Goal: Transaction & Acquisition: Book appointment/travel/reservation

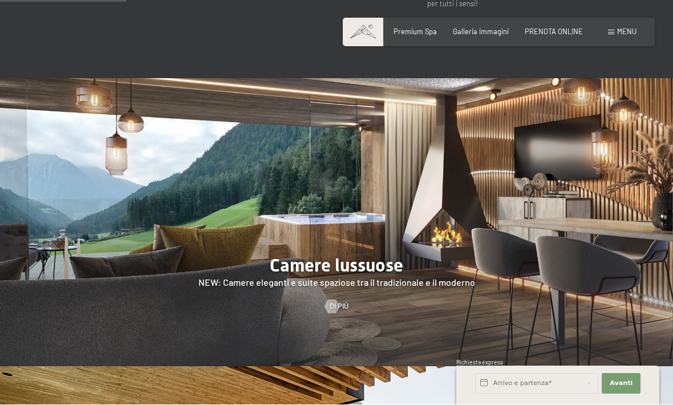
scroll to position [970, 0]
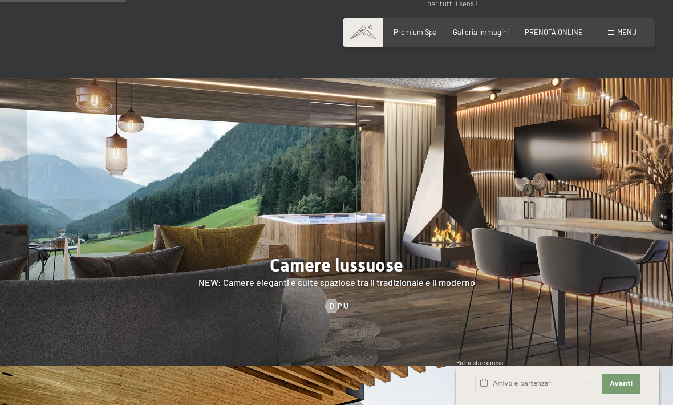
click at [328, 299] on div at bounding box center [332, 306] width 8 height 14
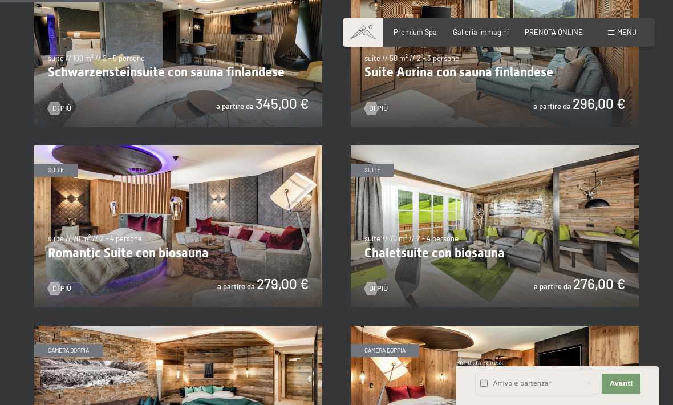
scroll to position [639, 0]
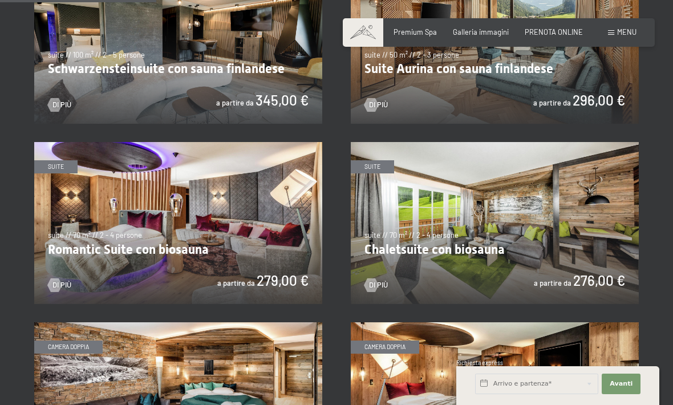
click at [211, 246] on img at bounding box center [178, 223] width 288 height 162
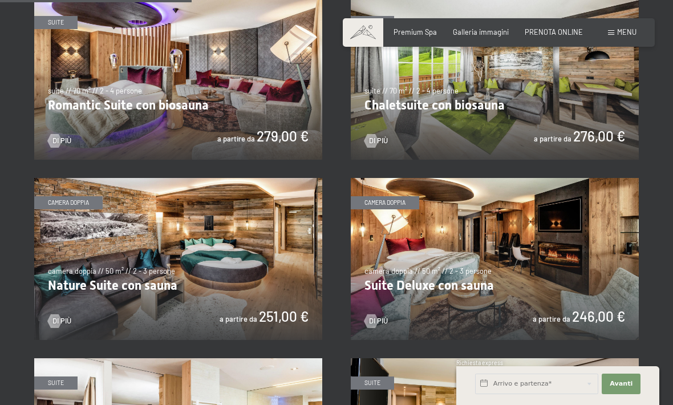
scroll to position [784, 0]
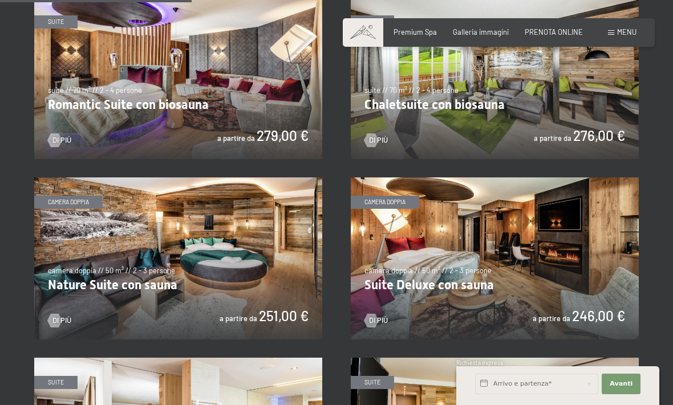
click at [228, 241] on span "Consenso marketing*" at bounding box center [269, 234] width 86 height 11
click at [220, 241] on input "Consenso marketing*" at bounding box center [214, 234] width 11 height 11
checkbox input "false"
click at [151, 280] on img at bounding box center [178, 258] width 288 height 162
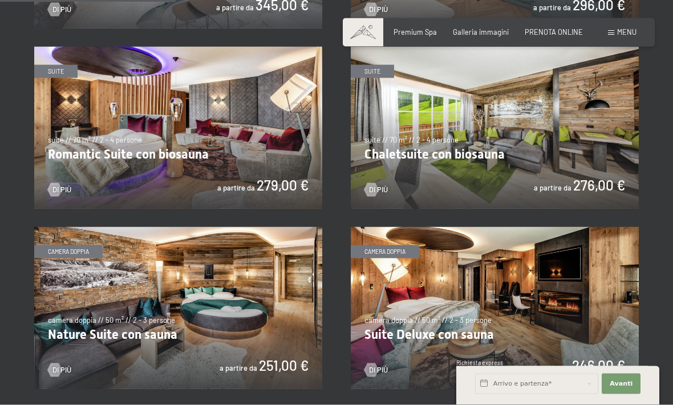
scroll to position [725, 0]
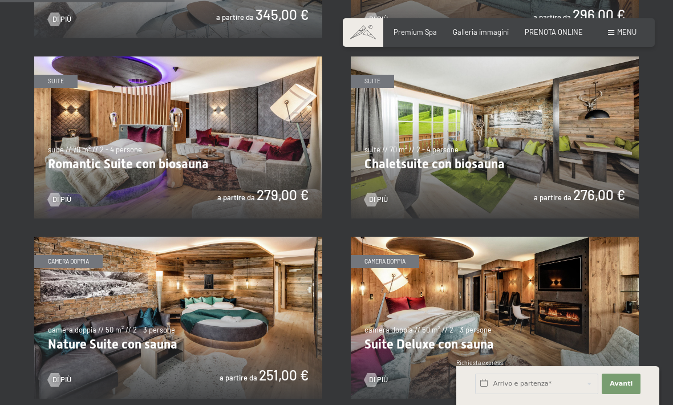
click at [250, 136] on img at bounding box center [178, 137] width 288 height 162
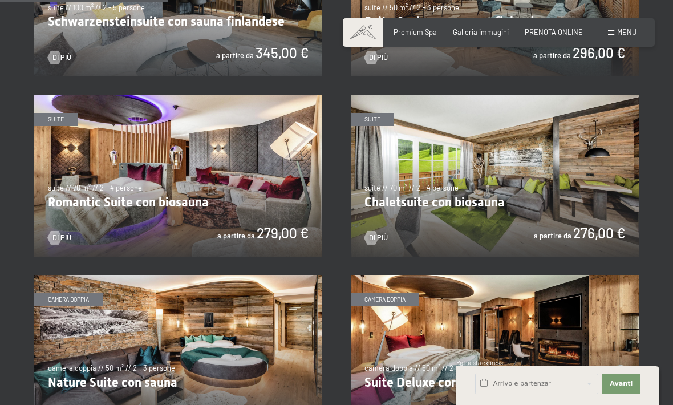
scroll to position [687, 0]
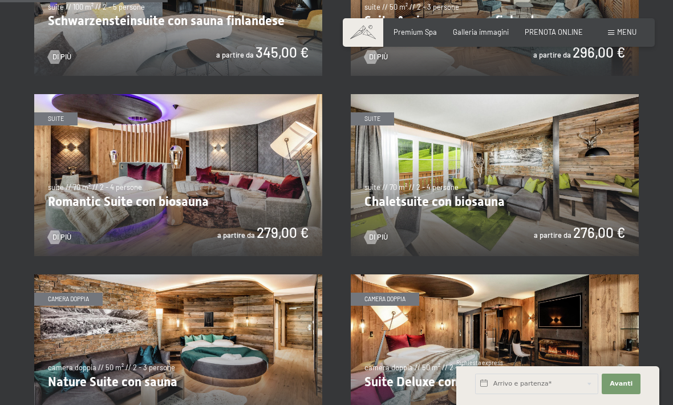
click at [441, 322] on img at bounding box center [495, 355] width 288 height 162
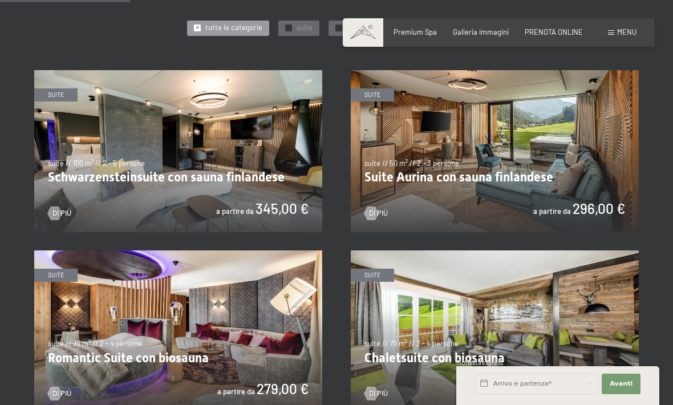
scroll to position [531, 0]
click at [574, 158] on img at bounding box center [495, 151] width 288 height 162
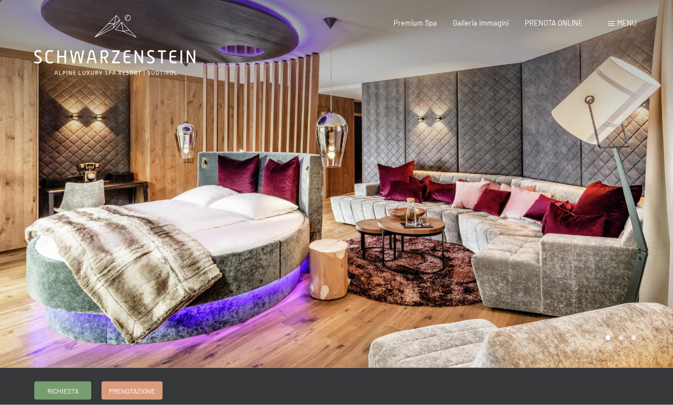
scroll to position [1, 0]
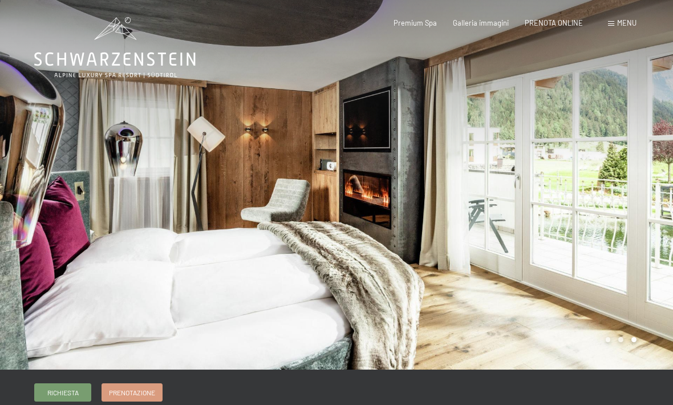
click at [612, 173] on div at bounding box center [504, 184] width 336 height 371
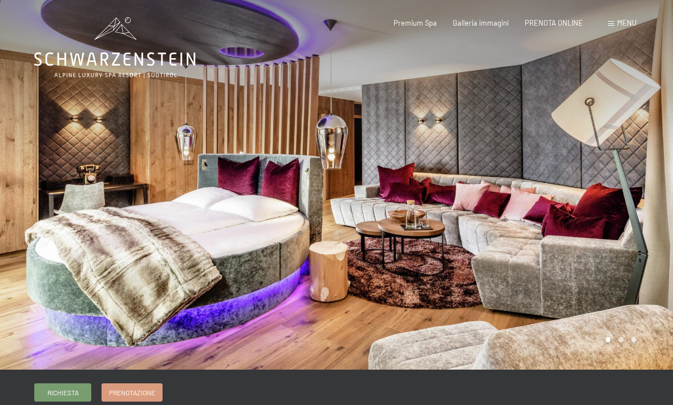
click at [616, 165] on div at bounding box center [504, 184] width 336 height 371
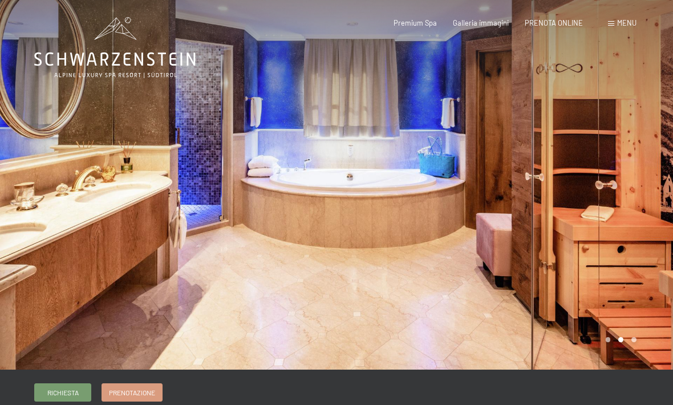
click at [613, 169] on div at bounding box center [504, 184] width 336 height 371
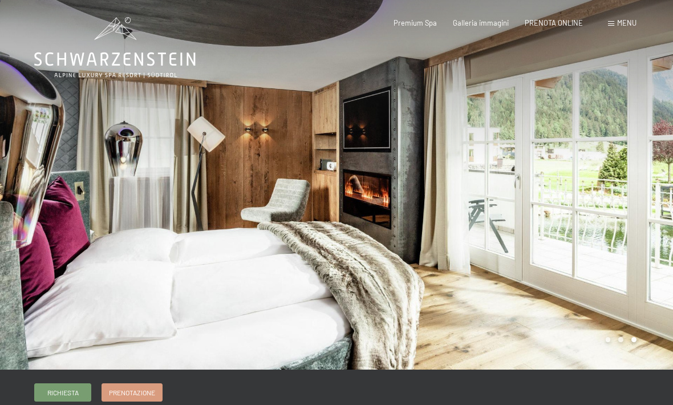
click at [614, 167] on div at bounding box center [504, 184] width 336 height 371
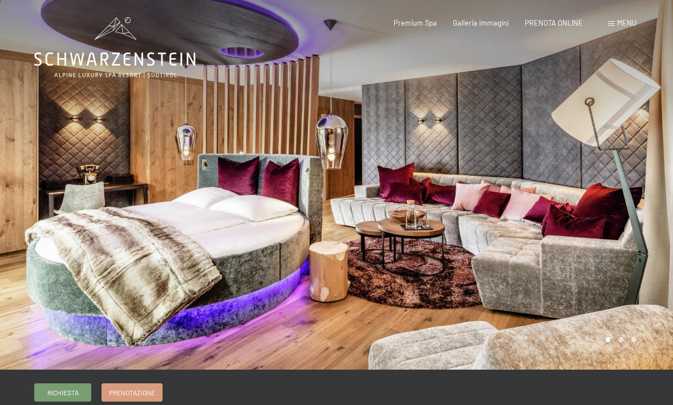
click at [615, 164] on div at bounding box center [504, 184] width 336 height 371
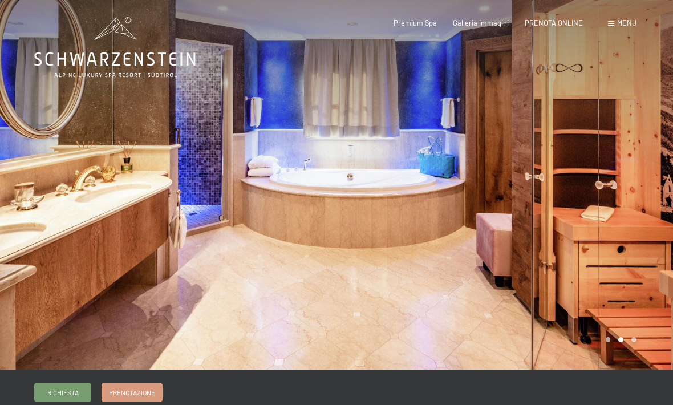
click at [616, 144] on div at bounding box center [504, 184] width 336 height 371
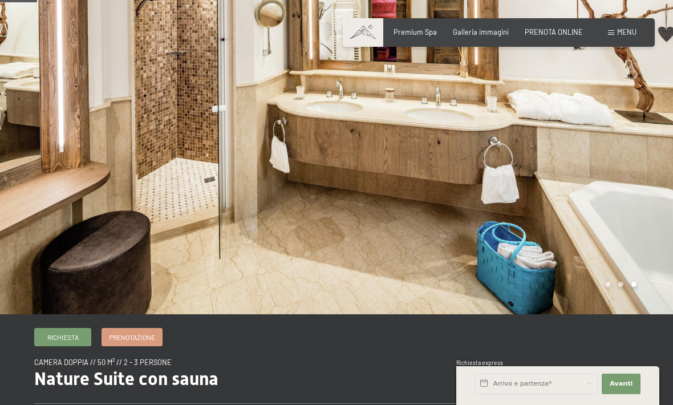
scroll to position [55, 0]
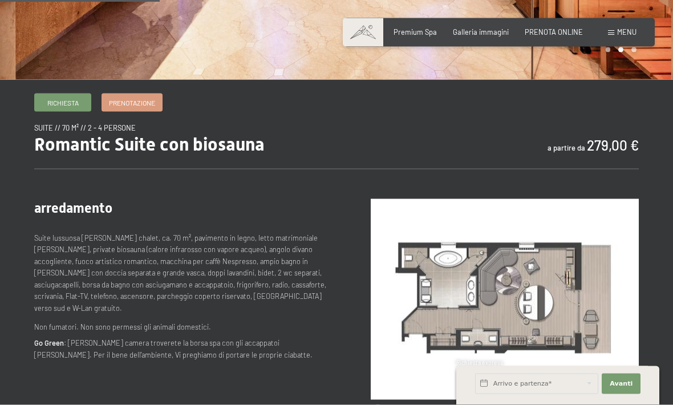
scroll to position [293, 0]
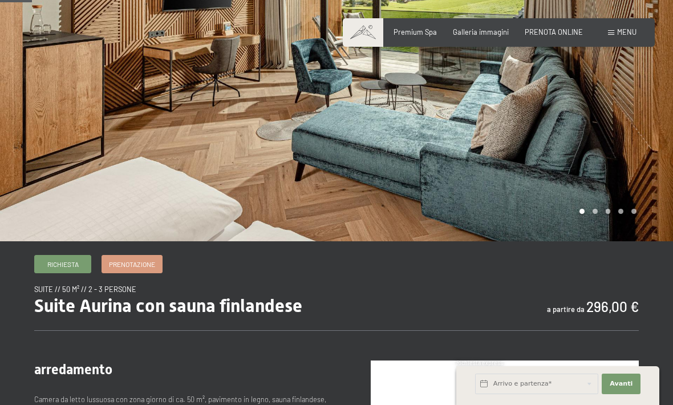
scroll to position [31, 0]
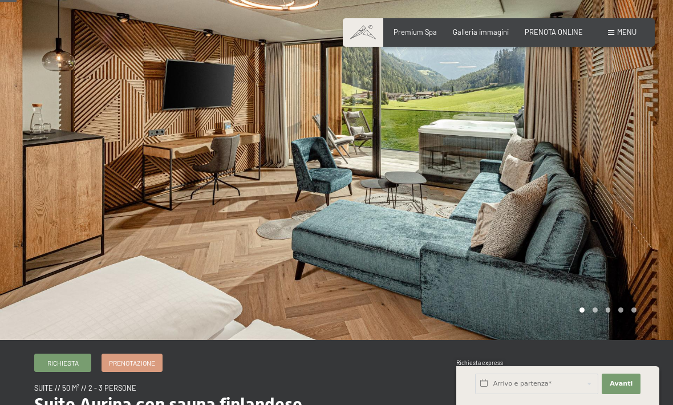
click at [615, 144] on div at bounding box center [504, 154] width 336 height 371
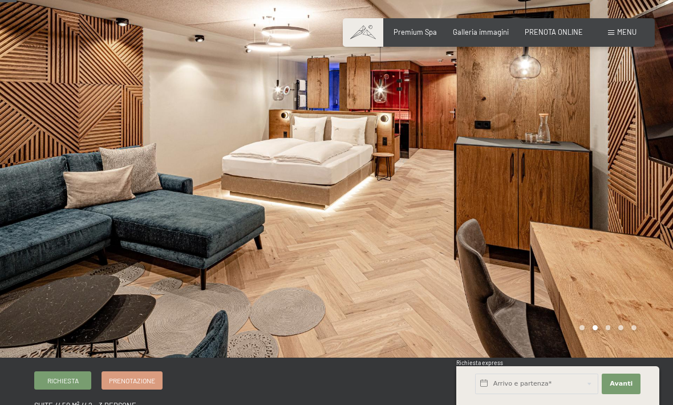
scroll to position [0, 0]
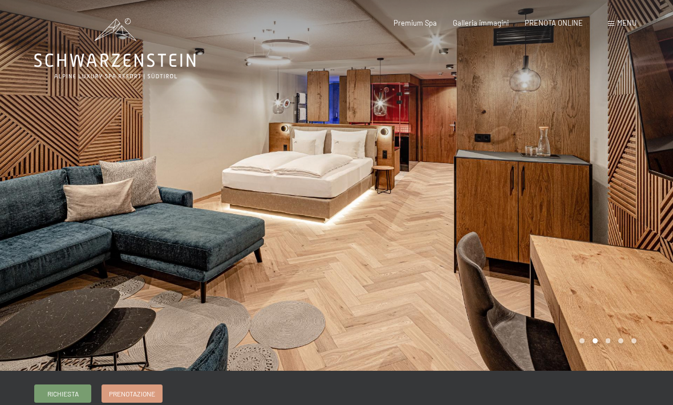
click at [27, 190] on div at bounding box center [168, 185] width 336 height 371
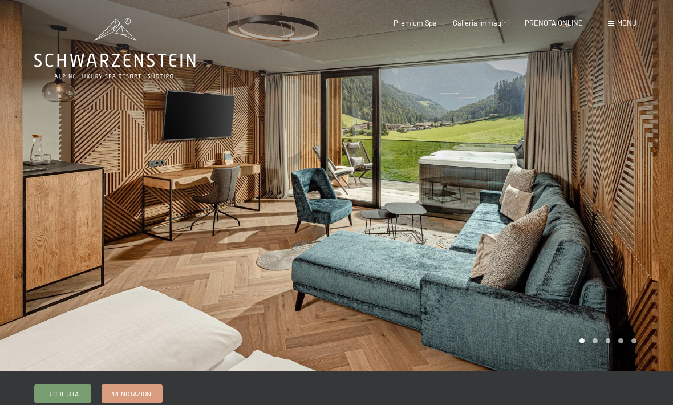
click at [607, 167] on div at bounding box center [504, 185] width 336 height 371
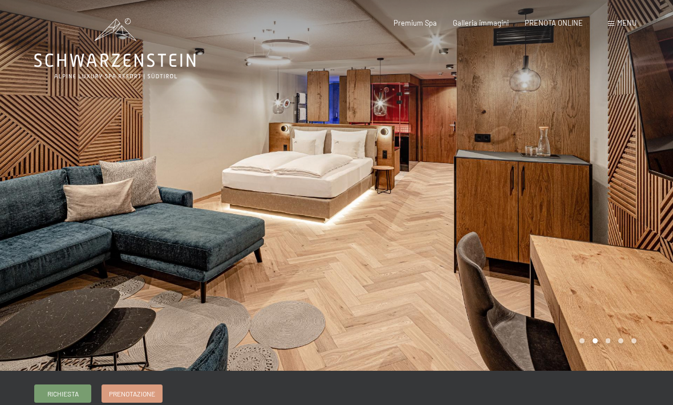
click at [611, 169] on div at bounding box center [504, 185] width 336 height 371
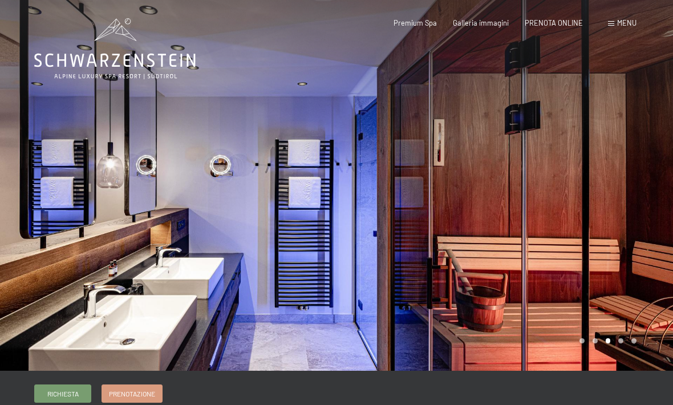
click at [613, 164] on div at bounding box center [504, 185] width 336 height 371
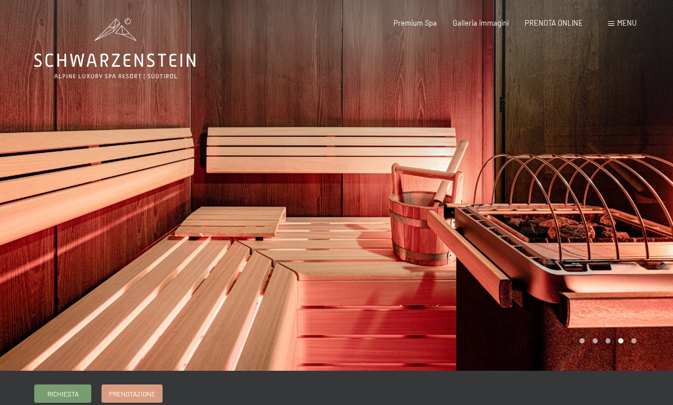
click at [613, 160] on div at bounding box center [504, 185] width 336 height 371
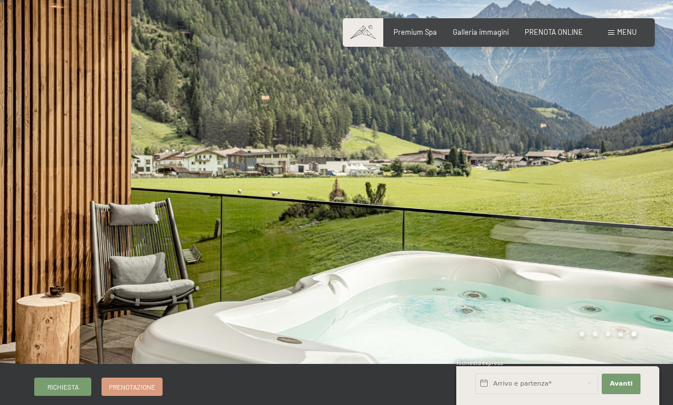
scroll to position [9, 0]
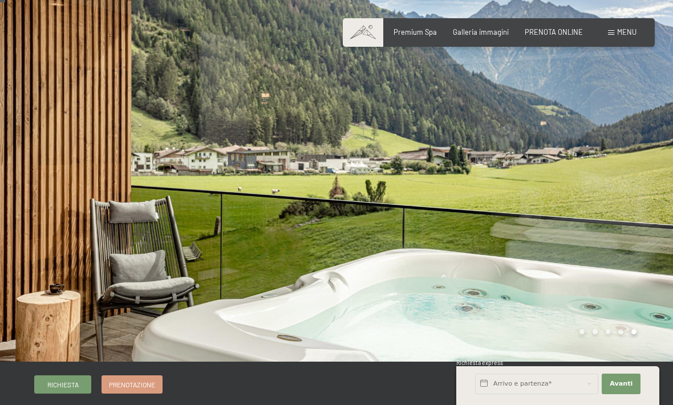
click at [599, 165] on div at bounding box center [504, 176] width 336 height 371
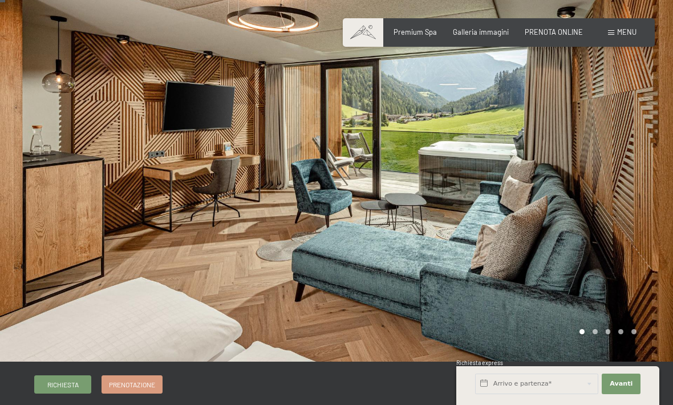
click at [629, 178] on div at bounding box center [504, 176] width 336 height 371
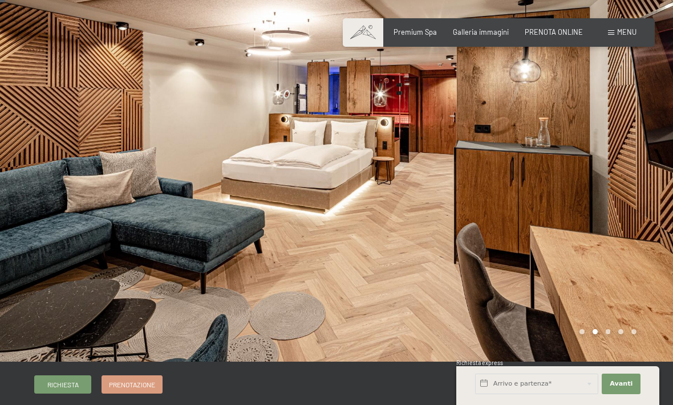
click at [621, 171] on div at bounding box center [504, 176] width 336 height 371
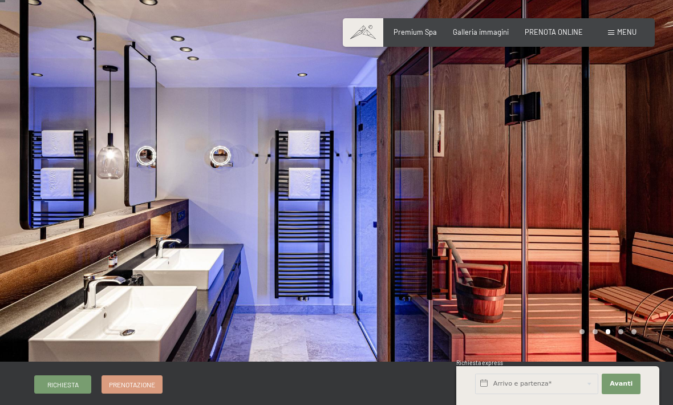
click at [616, 175] on div at bounding box center [504, 176] width 336 height 371
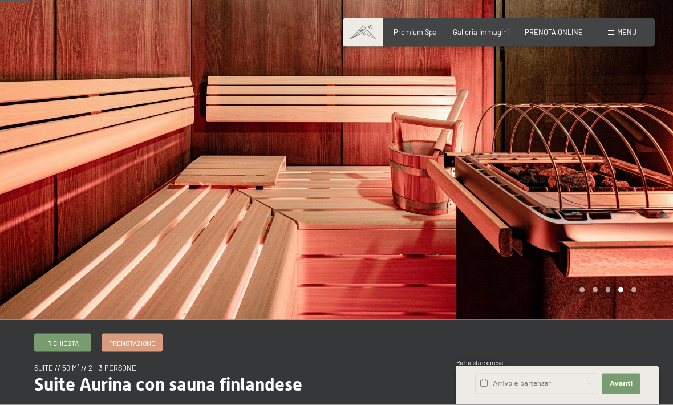
scroll to position [55, 0]
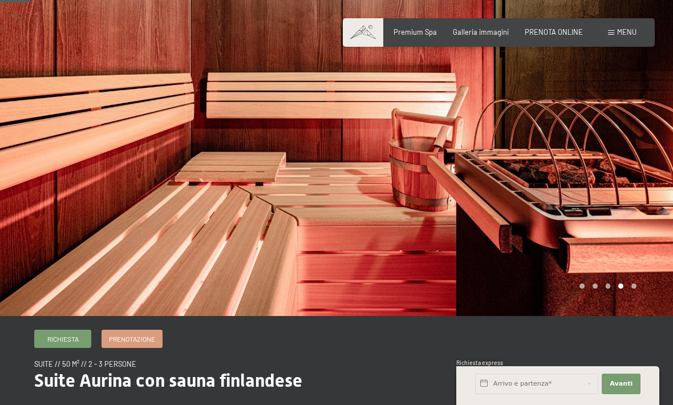
click at [621, 143] on div at bounding box center [504, 130] width 336 height 371
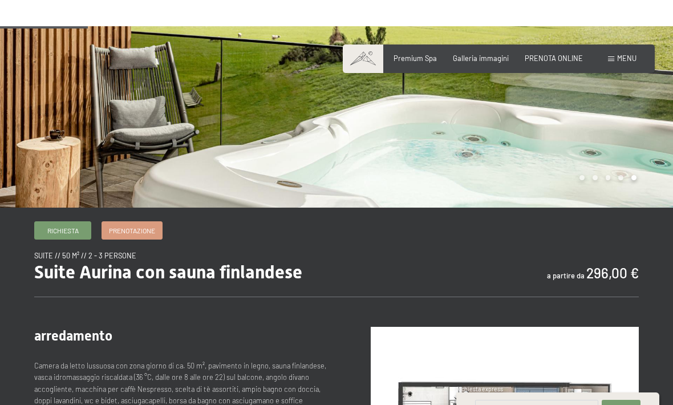
scroll to position [0, 0]
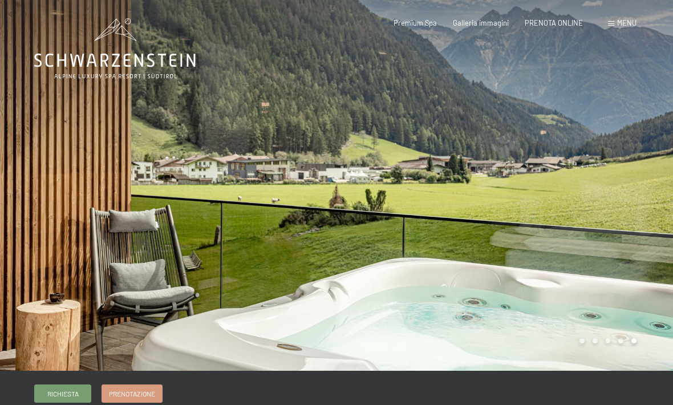
click at [609, 18] on div "Menu" at bounding box center [622, 23] width 29 height 10
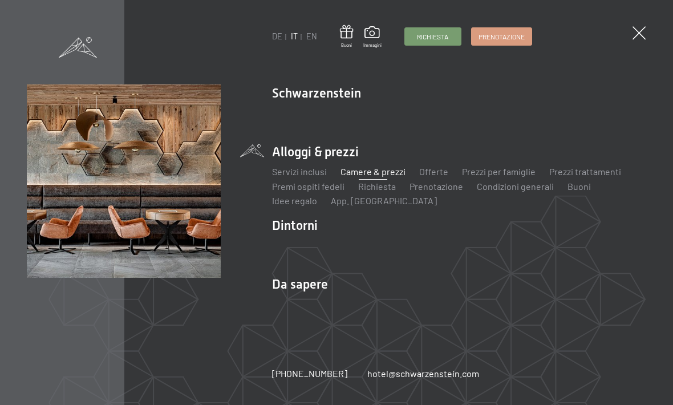
click at [319, 308] on link "Posizione & arrivo" at bounding box center [308, 303] width 72 height 11
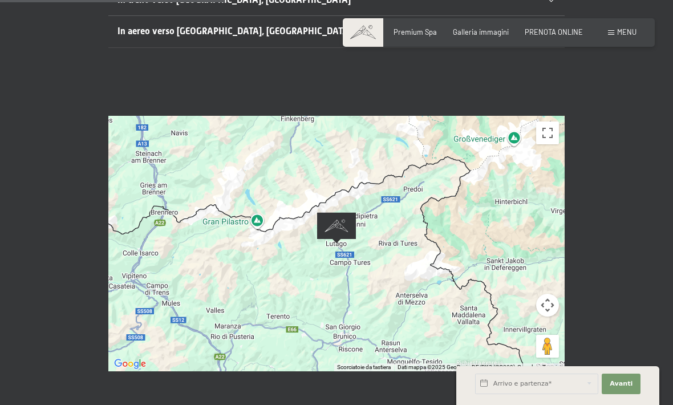
scroll to position [348, 0]
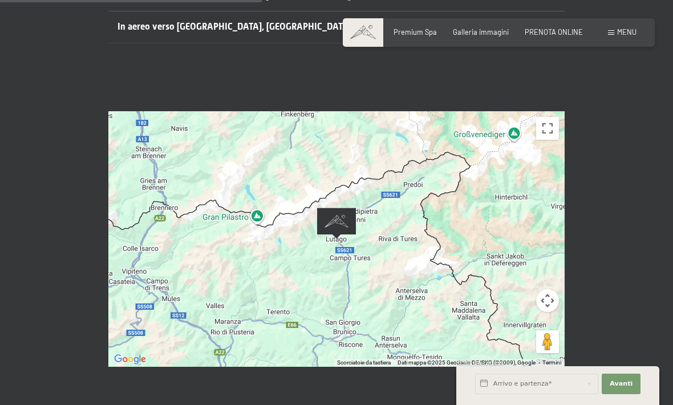
click at [542, 289] on button "Controlli di visualizzazione della mappa" at bounding box center [547, 300] width 23 height 23
click at [519, 318] on button "Zoom indietro" at bounding box center [518, 329] width 23 height 23
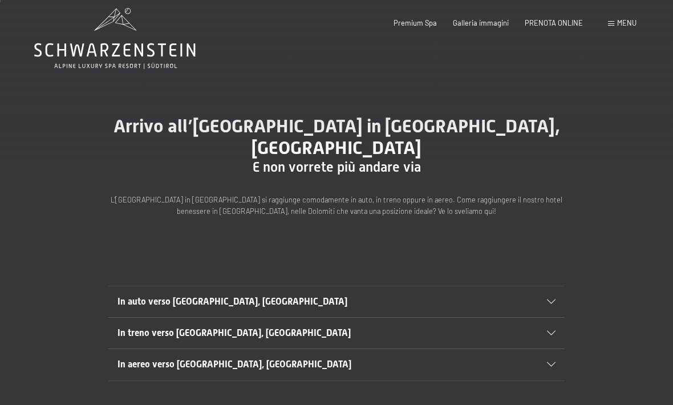
scroll to position [0, 0]
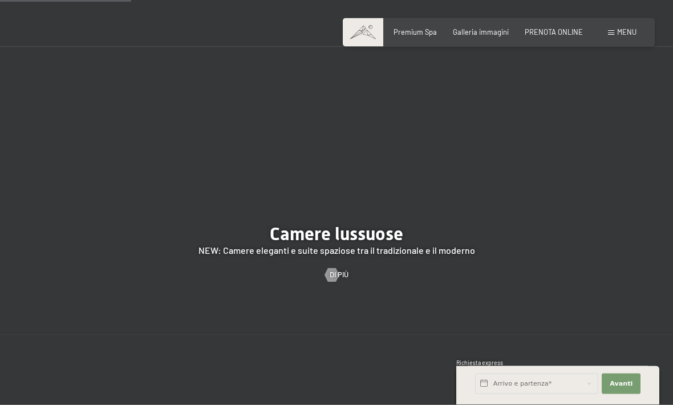
scroll to position [1002, 0]
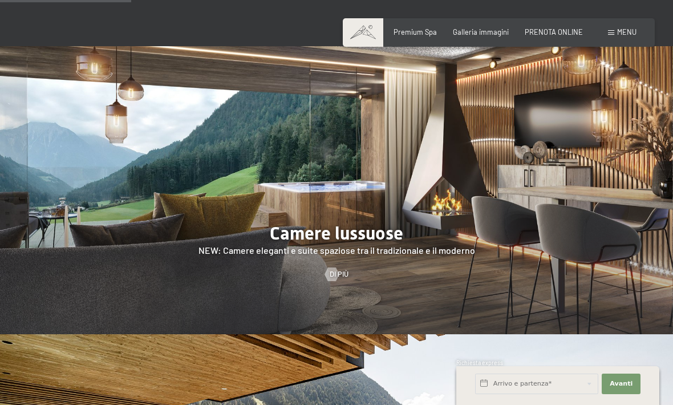
click at [360, 27] on span at bounding box center [363, 32] width 40 height 29
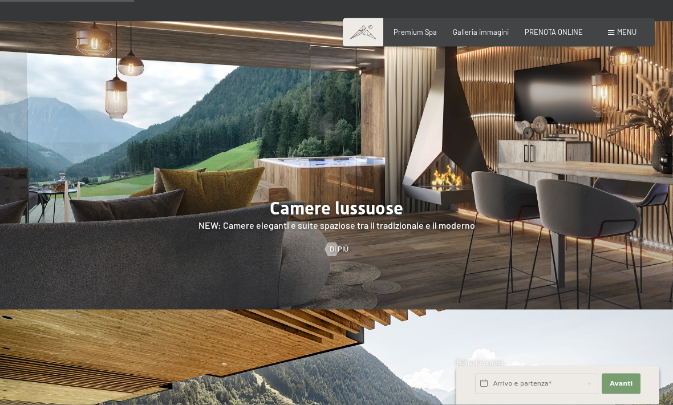
scroll to position [1027, 0]
click at [328, 249] on div at bounding box center [332, 249] width 8 height 14
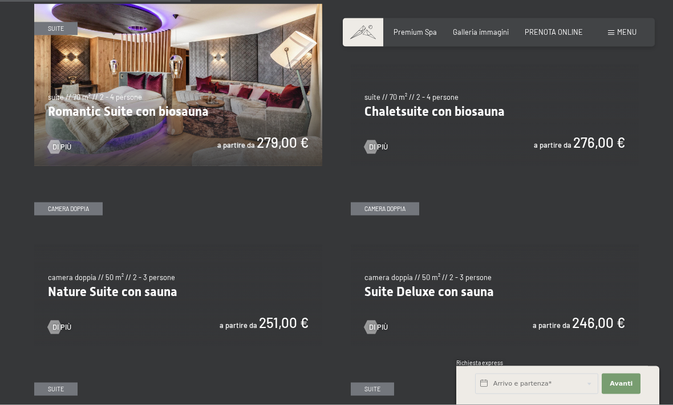
scroll to position [779, 0]
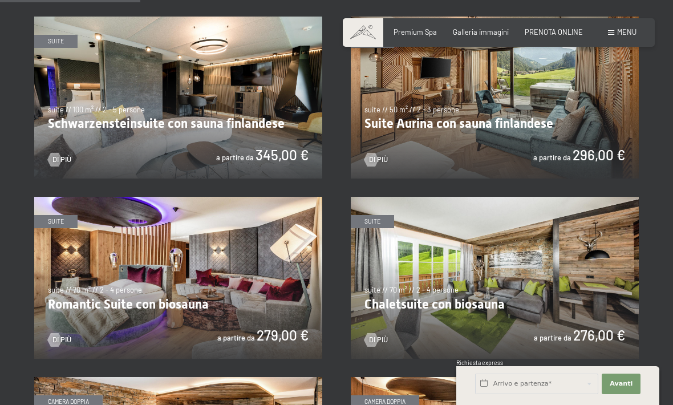
scroll to position [582, 0]
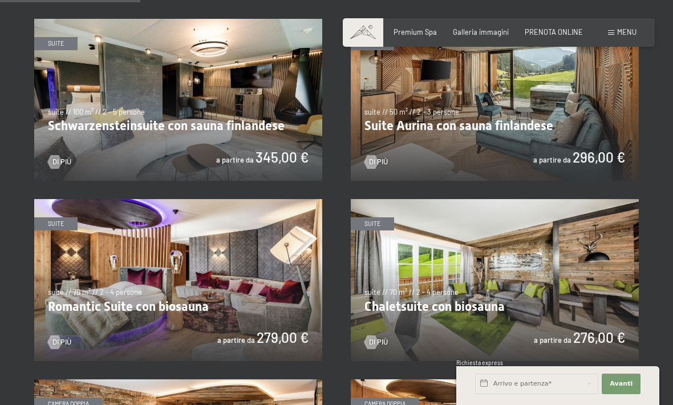
click at [67, 214] on img at bounding box center [178, 280] width 288 height 162
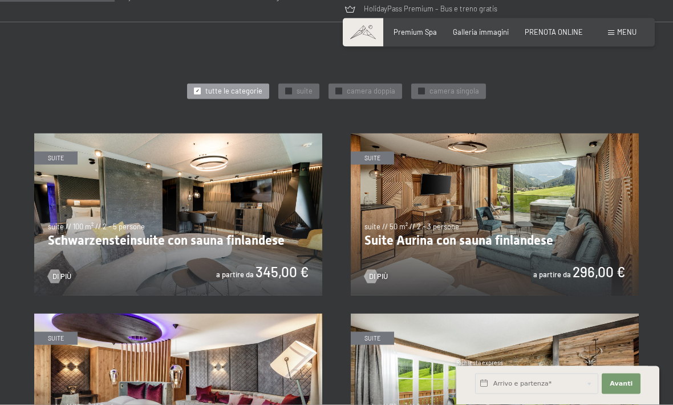
scroll to position [468, 0]
click at [555, 218] on img at bounding box center [495, 214] width 288 height 162
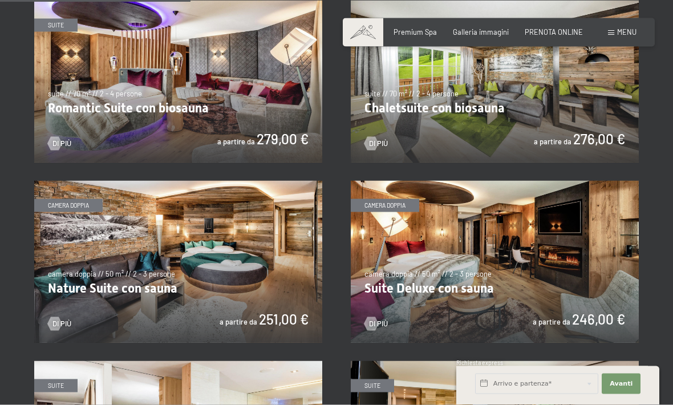
scroll to position [783, 0]
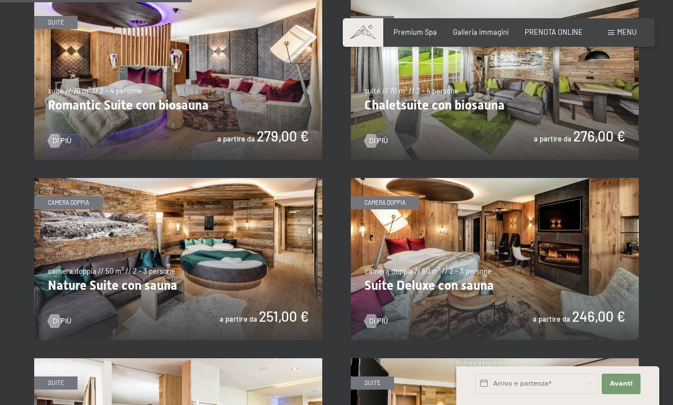
click at [93, 219] on img at bounding box center [178, 259] width 288 height 162
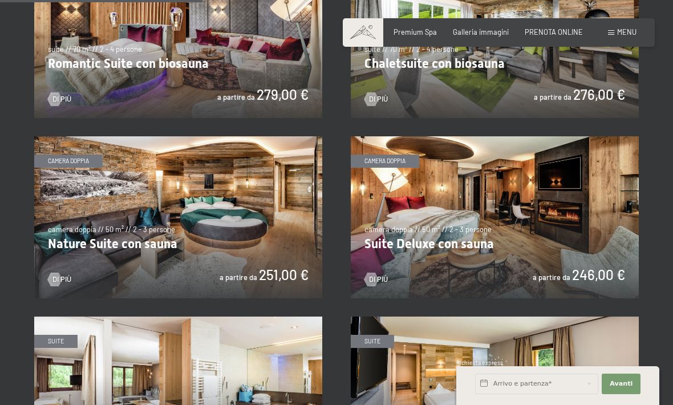
scroll to position [856, 0]
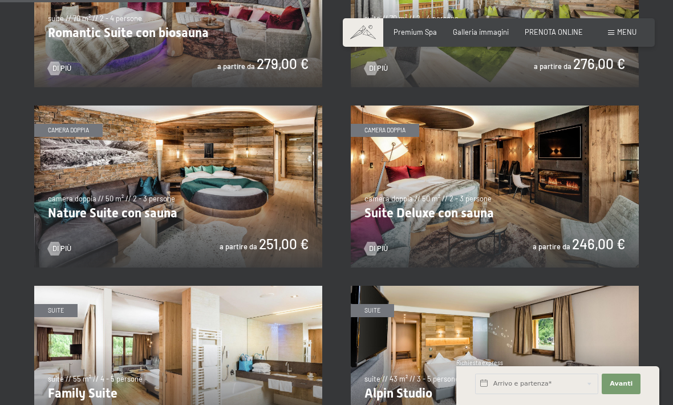
click at [593, 214] on img at bounding box center [495, 186] width 288 height 162
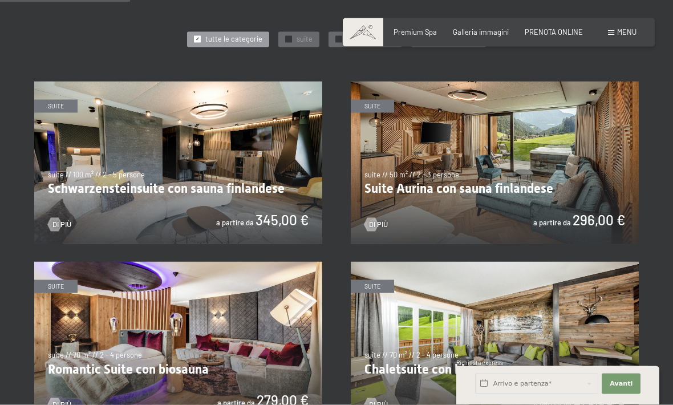
scroll to position [536, 0]
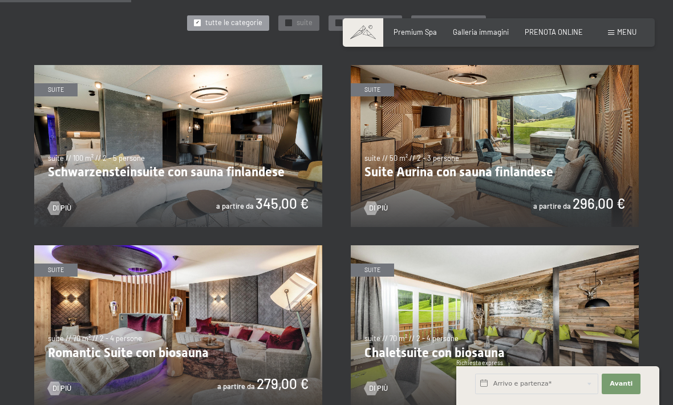
click at [111, 121] on img at bounding box center [178, 146] width 288 height 162
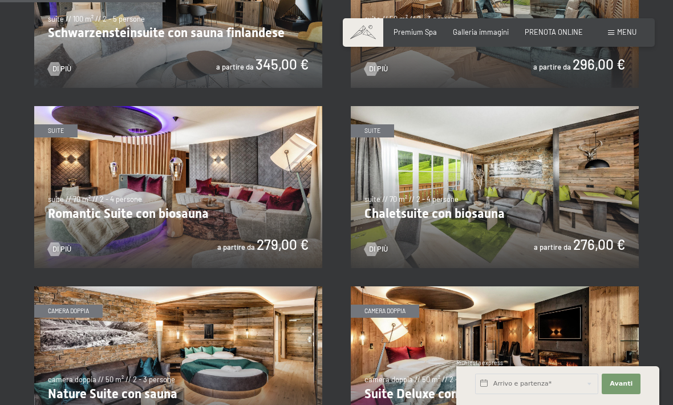
scroll to position [674, 0]
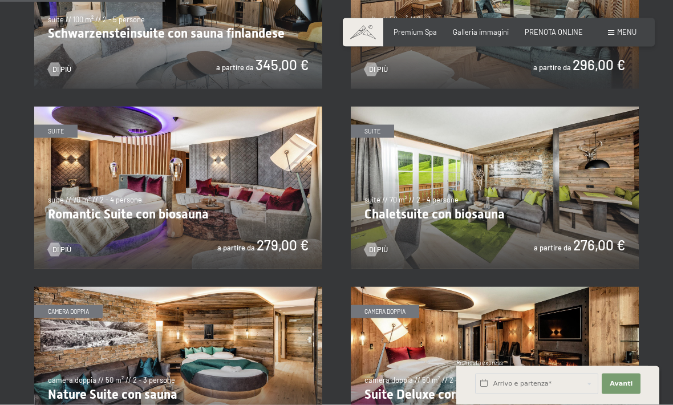
click at [600, 183] on img at bounding box center [495, 188] width 288 height 162
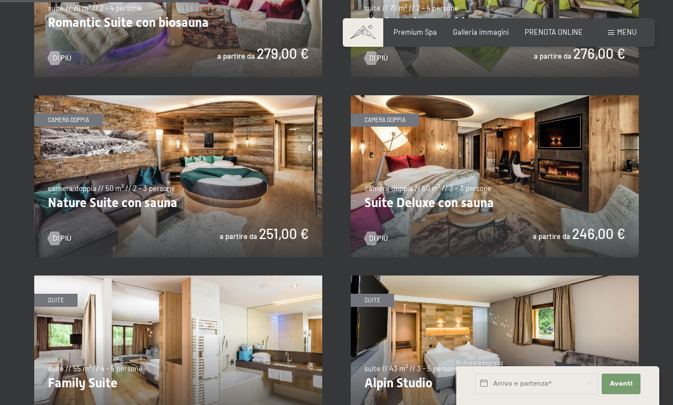
scroll to position [865, 0]
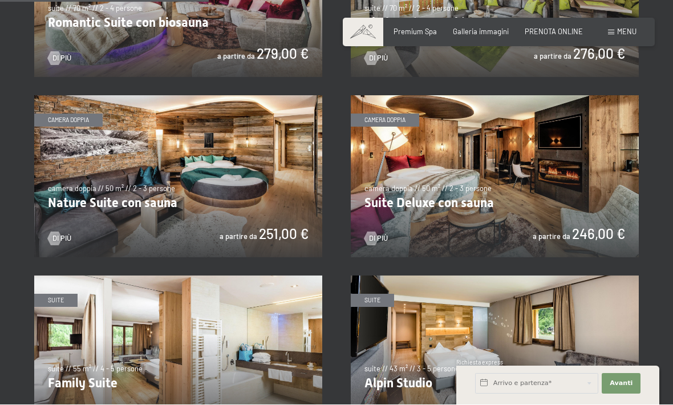
click at [266, 183] on img at bounding box center [178, 177] width 288 height 162
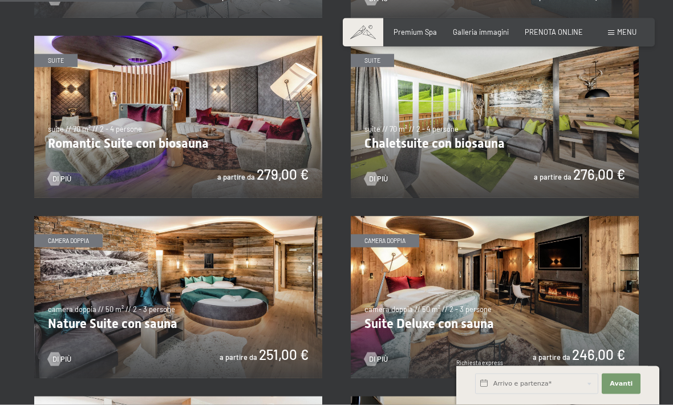
scroll to position [746, 0]
click at [266, 142] on img at bounding box center [178, 116] width 288 height 162
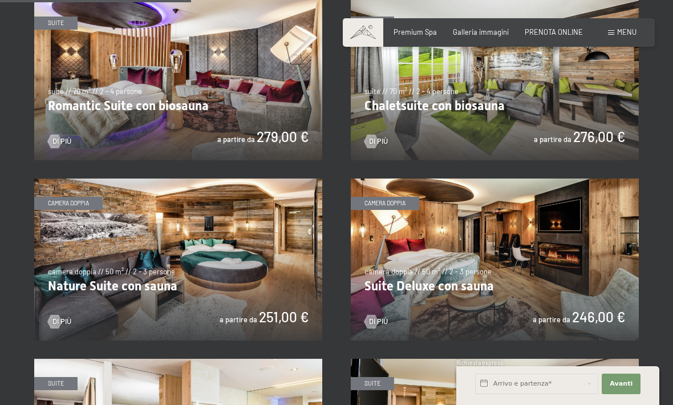
scroll to position [782, 0]
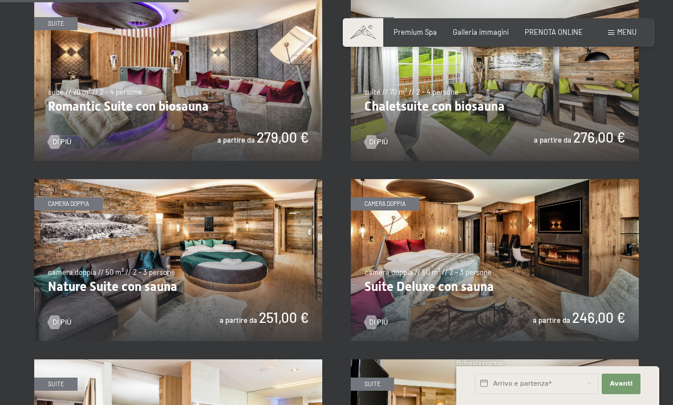
click at [253, 235] on img at bounding box center [178, 260] width 288 height 162
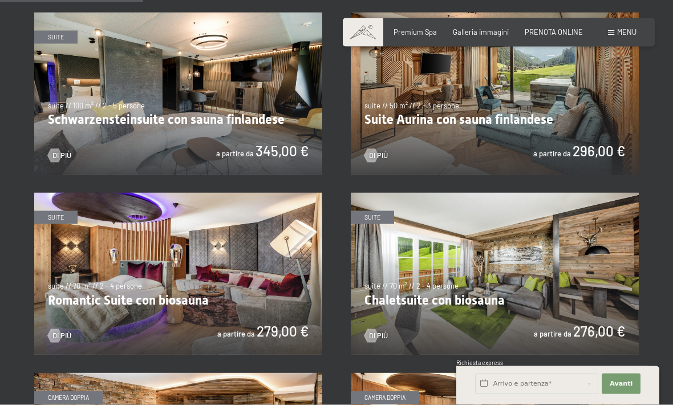
scroll to position [589, 0]
click at [273, 277] on img at bounding box center [178, 273] width 288 height 162
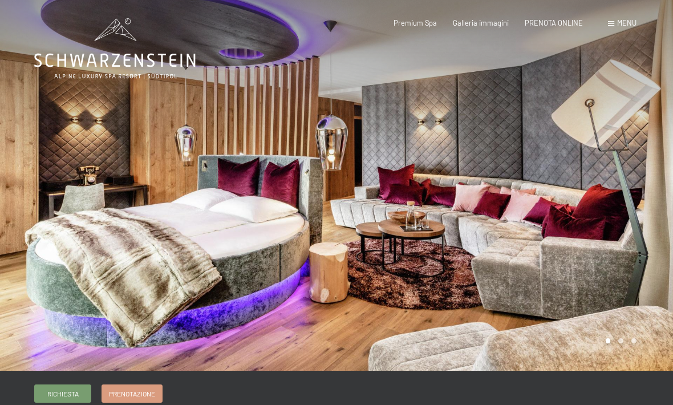
click at [639, 173] on div at bounding box center [504, 185] width 336 height 371
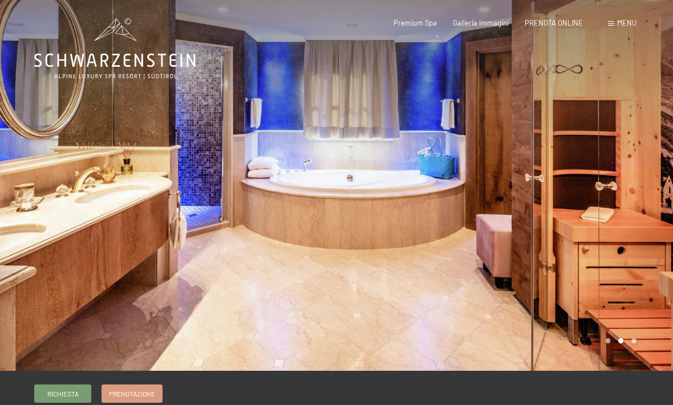
click at [624, 181] on div at bounding box center [504, 185] width 336 height 371
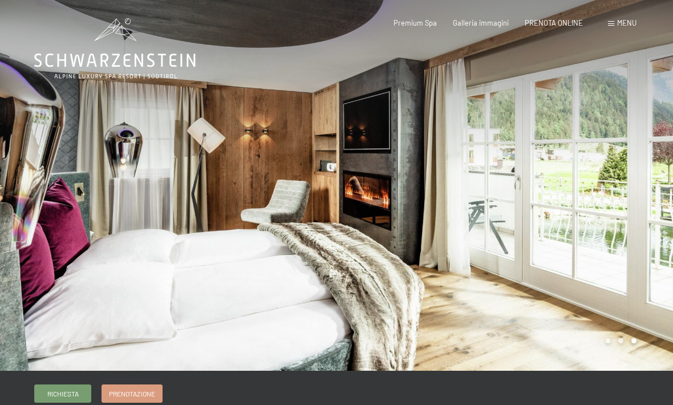
click at [617, 195] on div at bounding box center [504, 185] width 336 height 371
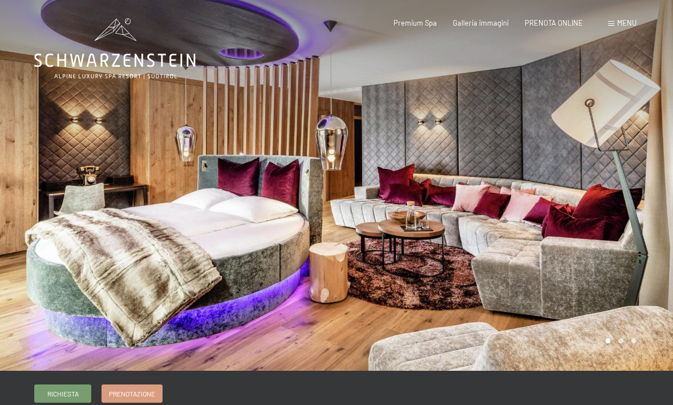
click at [618, 192] on div at bounding box center [504, 185] width 336 height 371
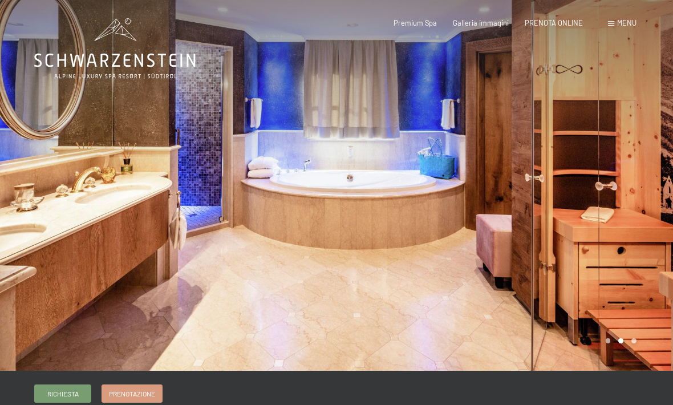
click at [627, 187] on div at bounding box center [504, 185] width 336 height 371
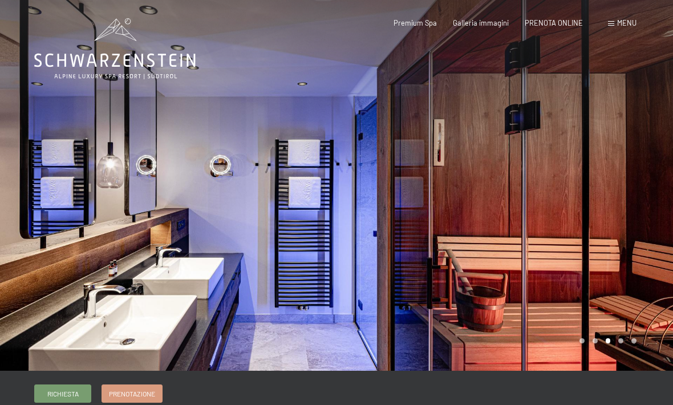
click at [645, 212] on div at bounding box center [504, 185] width 336 height 371
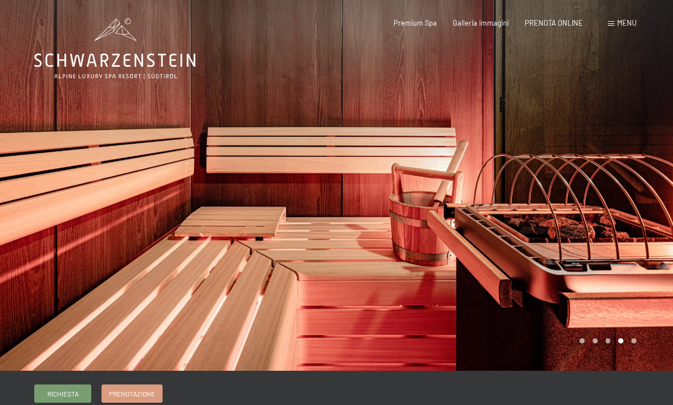
click at [631, 205] on div at bounding box center [504, 185] width 336 height 371
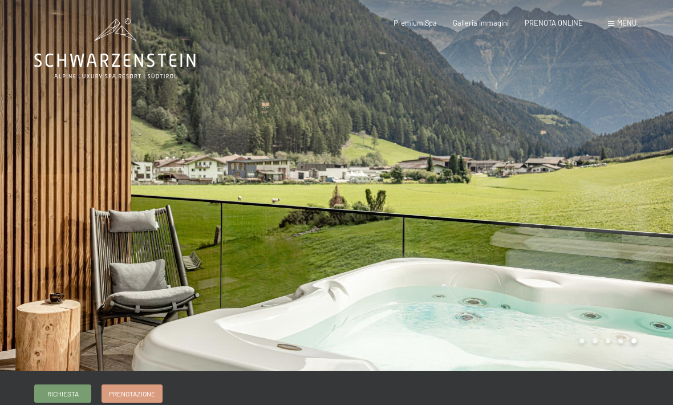
click at [626, 202] on div at bounding box center [504, 185] width 336 height 371
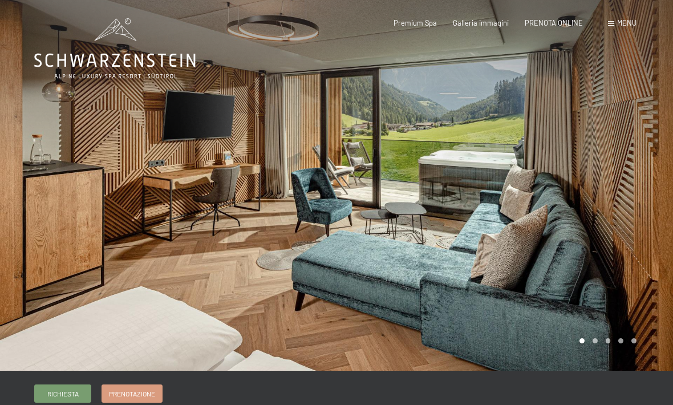
click at [617, 209] on div at bounding box center [504, 185] width 336 height 371
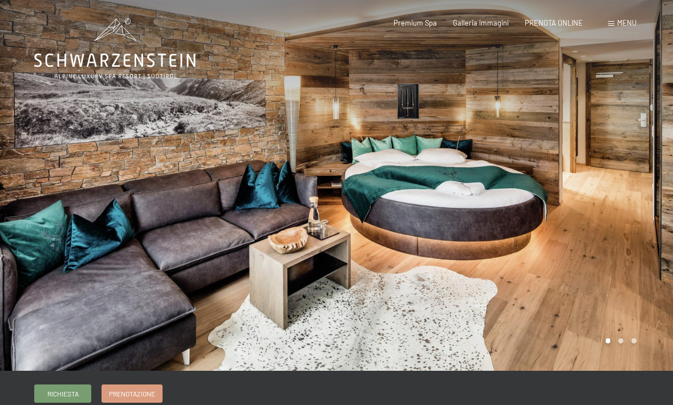
click at [639, 213] on div at bounding box center [504, 185] width 336 height 371
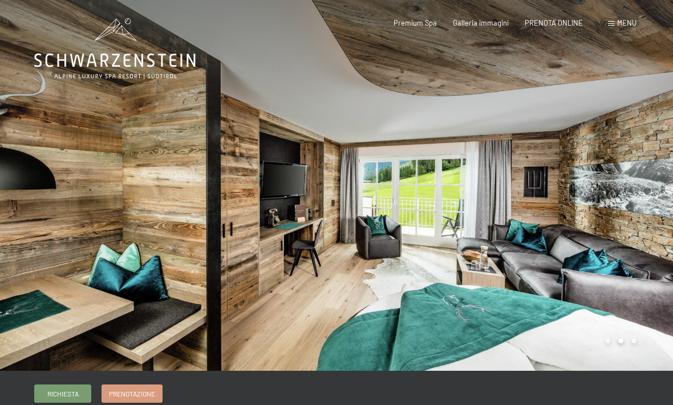
click at [648, 216] on div at bounding box center [504, 185] width 336 height 371
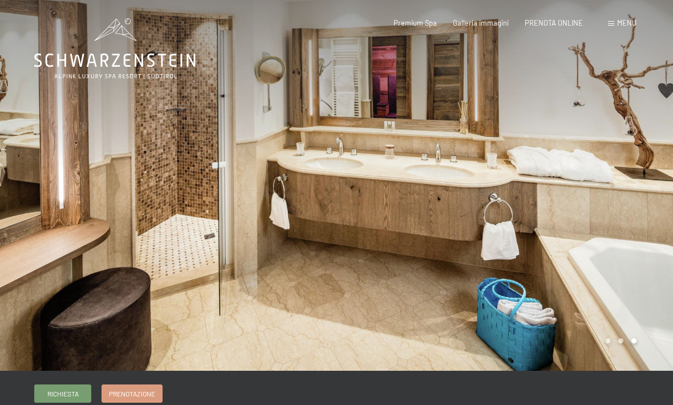
click at [642, 221] on div at bounding box center [504, 185] width 336 height 371
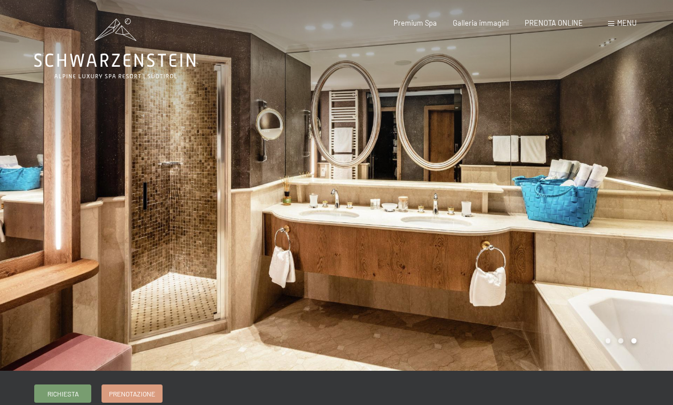
click at [629, 205] on div at bounding box center [504, 185] width 336 height 371
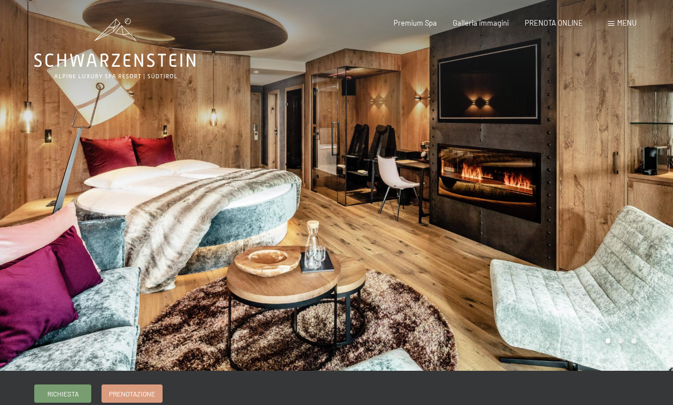
click at [634, 200] on div at bounding box center [504, 185] width 336 height 371
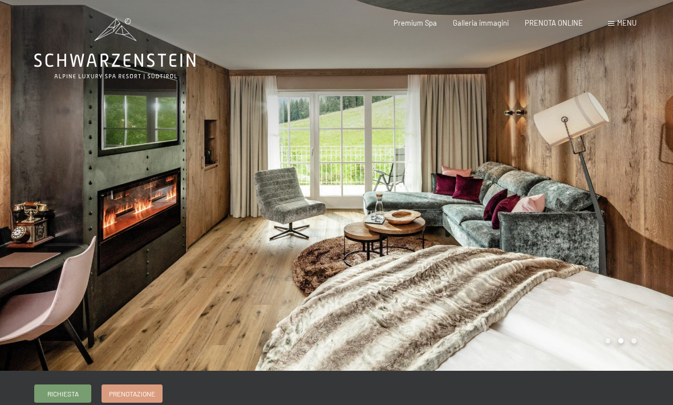
click at [631, 200] on div at bounding box center [504, 185] width 336 height 371
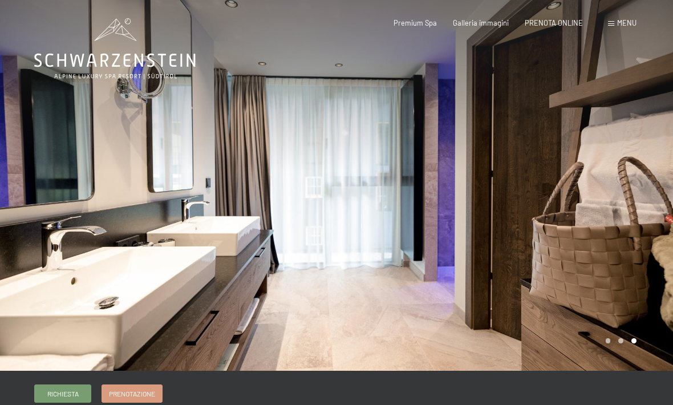
click at [632, 220] on div at bounding box center [504, 185] width 336 height 371
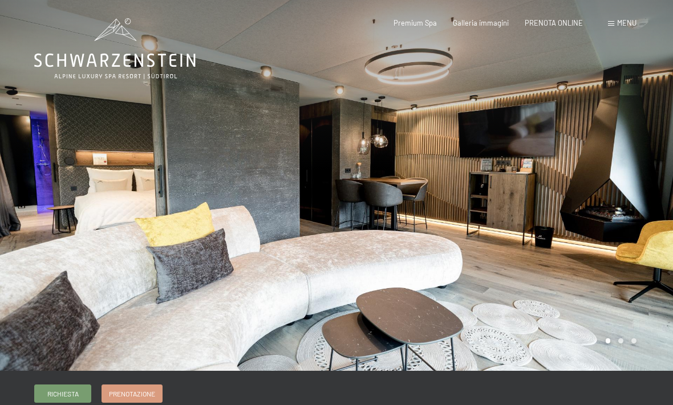
click at [632, 220] on div at bounding box center [504, 185] width 336 height 371
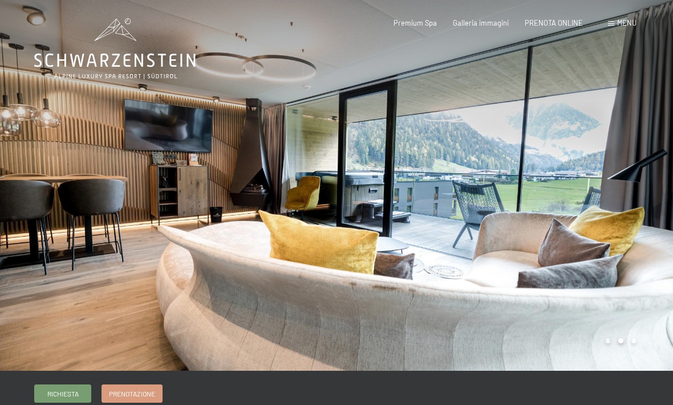
click at [47, 288] on div at bounding box center [168, 185] width 336 height 371
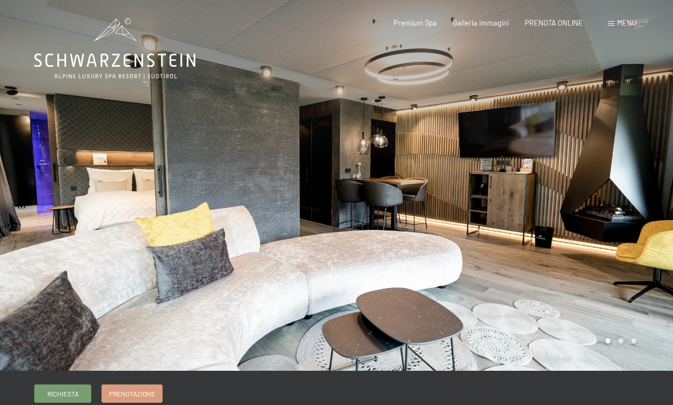
click at [628, 217] on div at bounding box center [504, 185] width 336 height 371
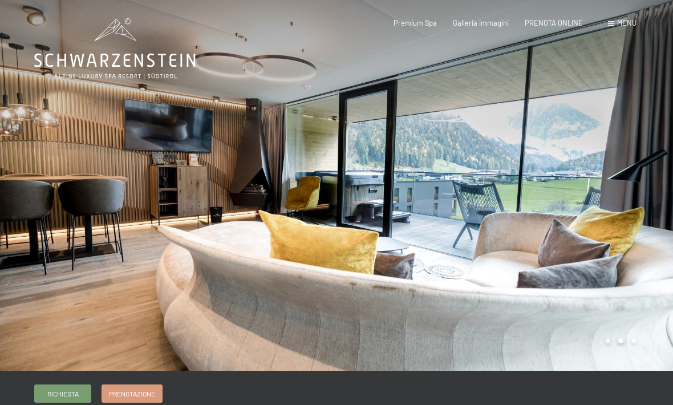
click at [629, 214] on div at bounding box center [504, 185] width 336 height 371
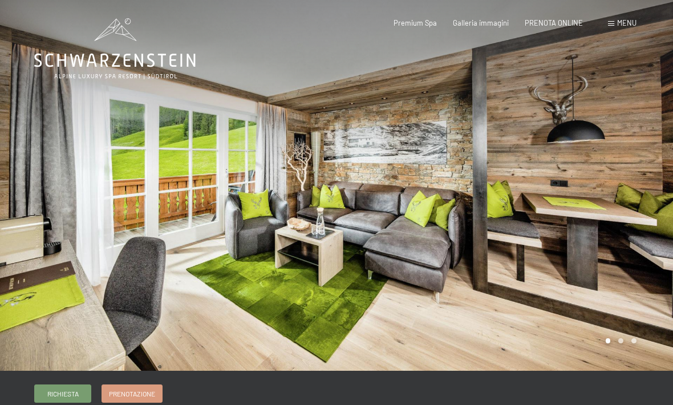
click at [644, 202] on div at bounding box center [504, 185] width 336 height 371
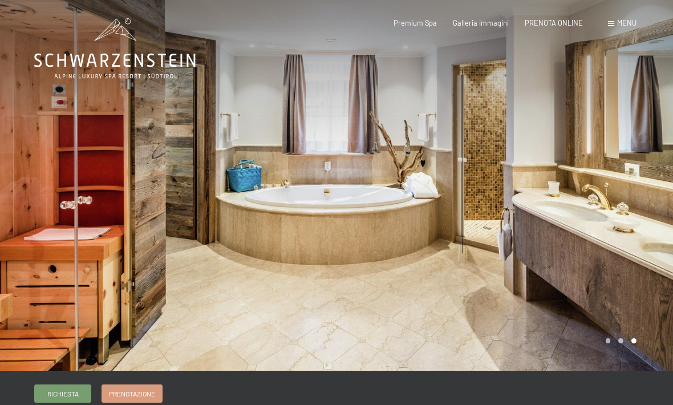
click at [641, 202] on div at bounding box center [504, 185] width 336 height 371
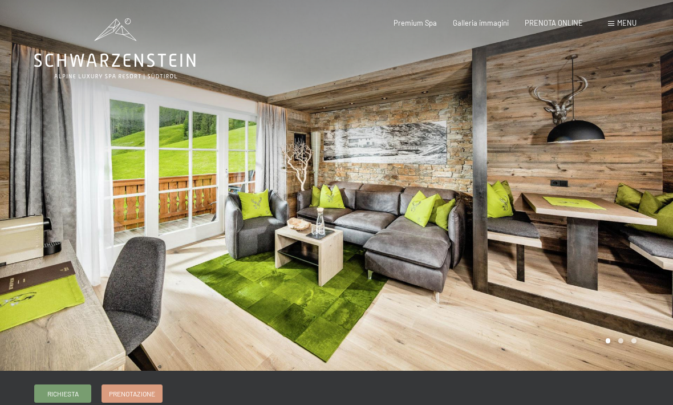
click at [644, 199] on div at bounding box center [504, 185] width 336 height 371
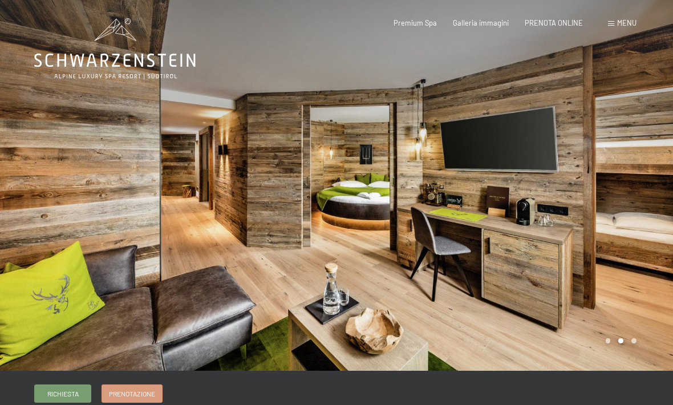
click at [50, 215] on div at bounding box center [168, 185] width 336 height 371
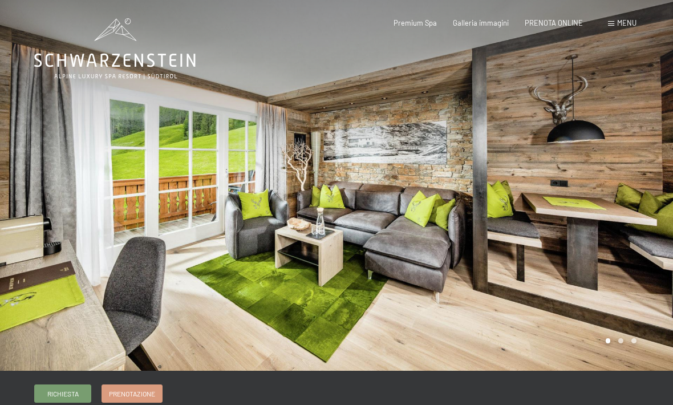
click at [630, 202] on div at bounding box center [504, 185] width 336 height 371
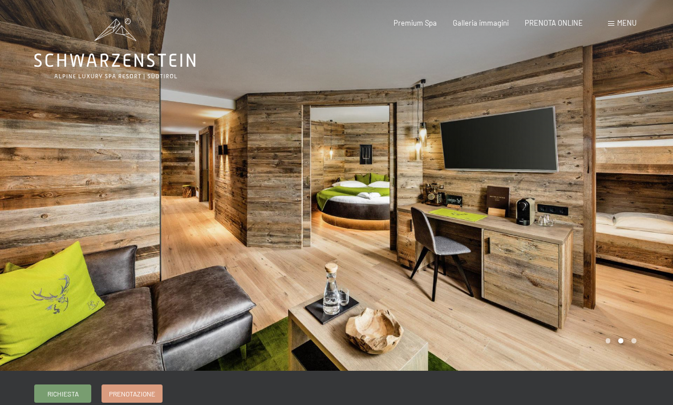
click at [624, 211] on div at bounding box center [504, 185] width 336 height 371
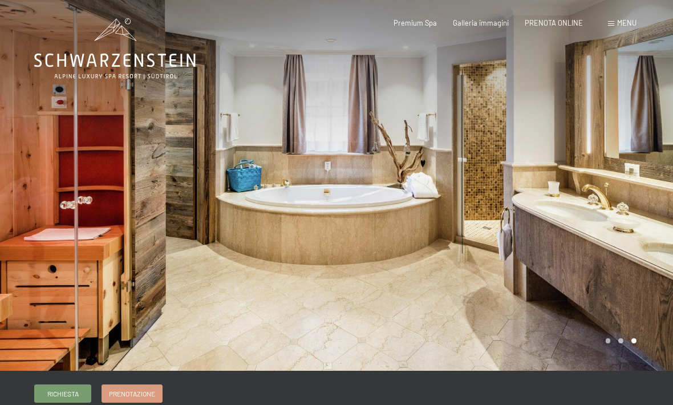
click at [617, 208] on div at bounding box center [504, 185] width 336 height 371
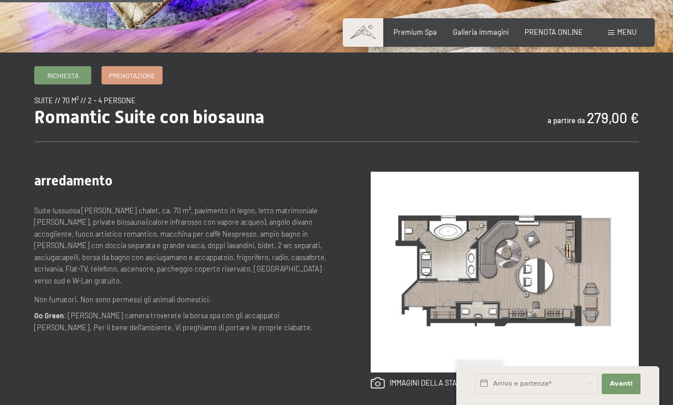
scroll to position [327, 0]
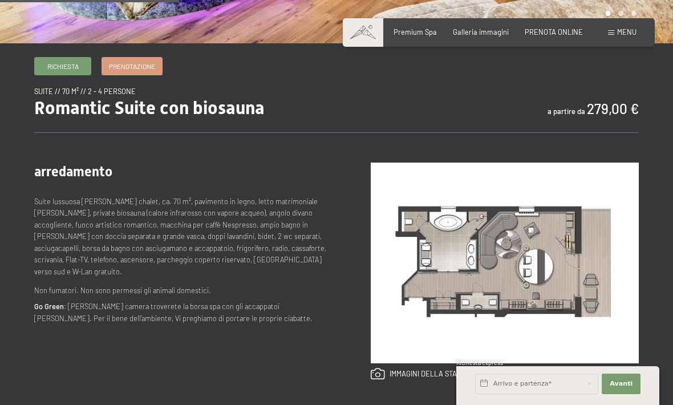
click at [160, 58] on link "Prenotazione" at bounding box center [132, 66] width 60 height 17
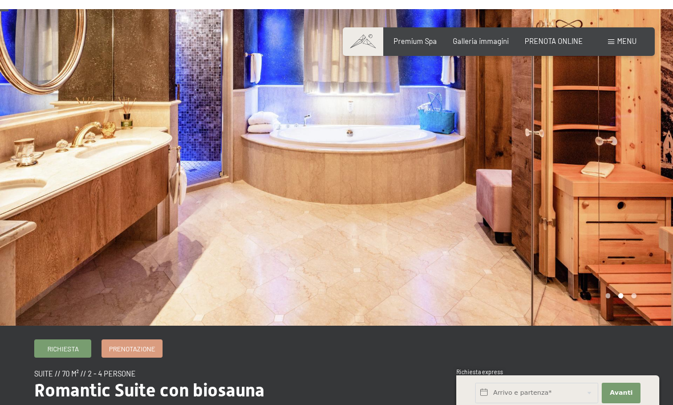
scroll to position [0, 0]
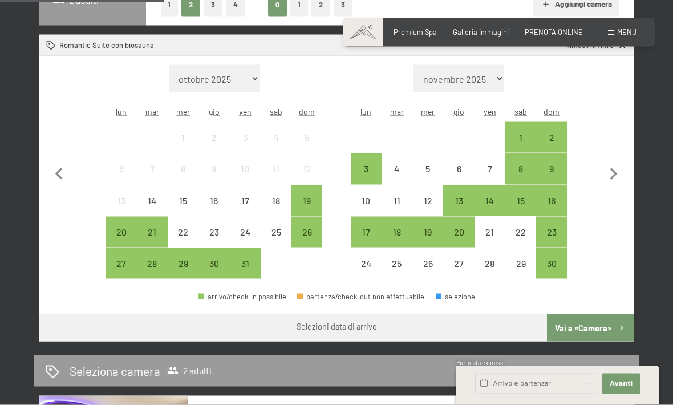
scroll to position [298, 0]
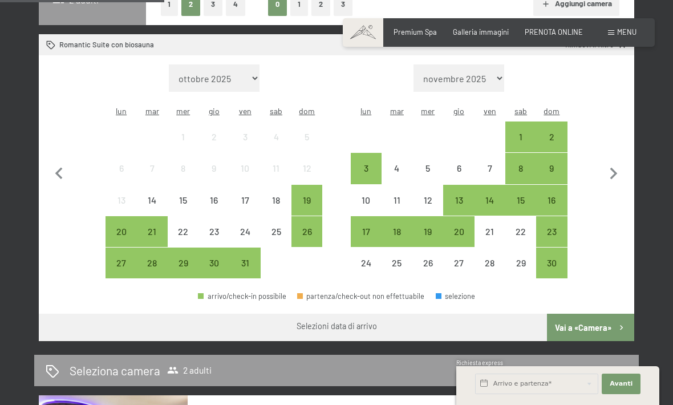
click at [245, 68] on select "[DATE] [DATE] [DATE] [DATE] [DATE] [DATE] [DATE] [DATE] [DATE] [DATE] [DATE] [D…" at bounding box center [214, 77] width 91 height 27
select select "[DATE]"
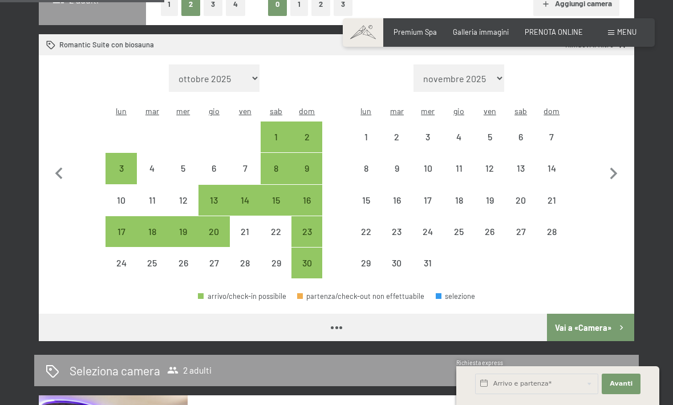
select select "[DATE]"
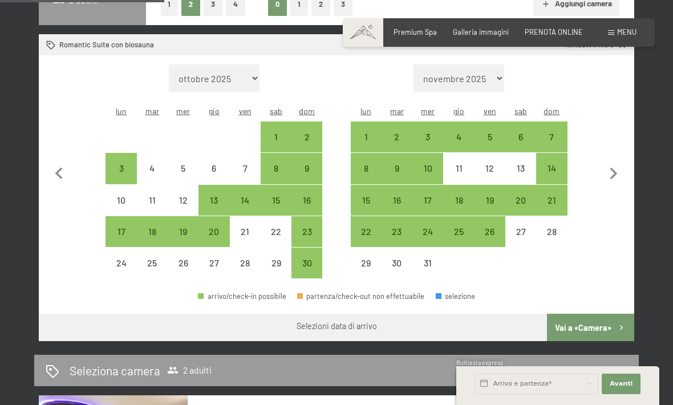
click at [249, 196] on div "14" at bounding box center [245, 210] width 29 height 29
select select "[DATE]"
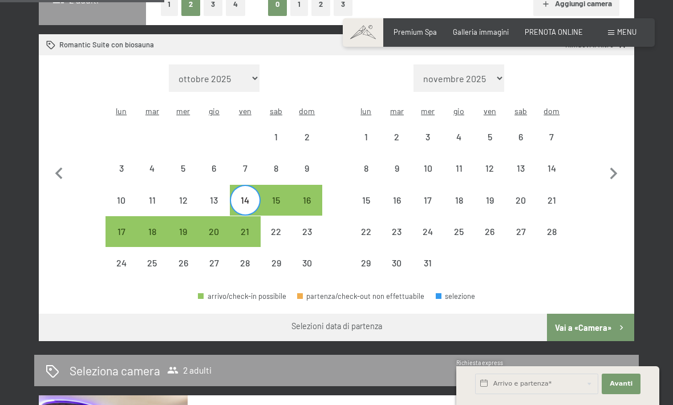
click at [310, 196] on div "16" at bounding box center [306, 210] width 29 height 29
select select "[DATE]"
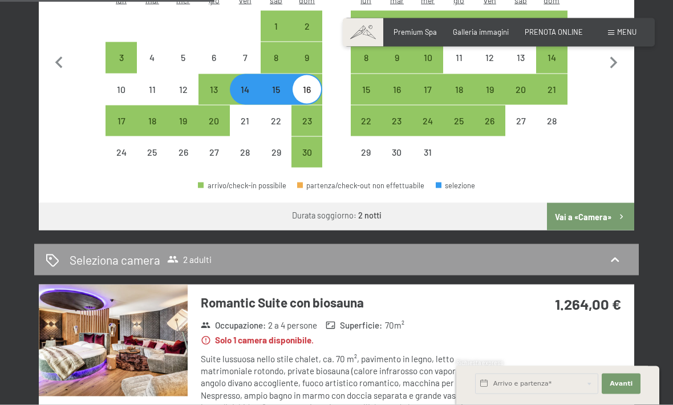
scroll to position [345, 0]
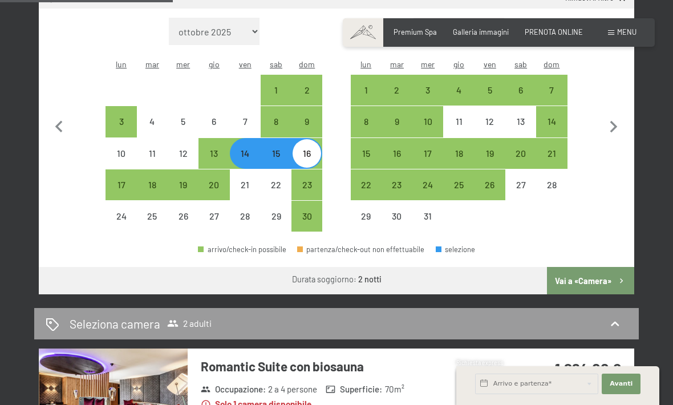
click at [253, 149] on div "14" at bounding box center [245, 163] width 29 height 29
select select "[DATE]"
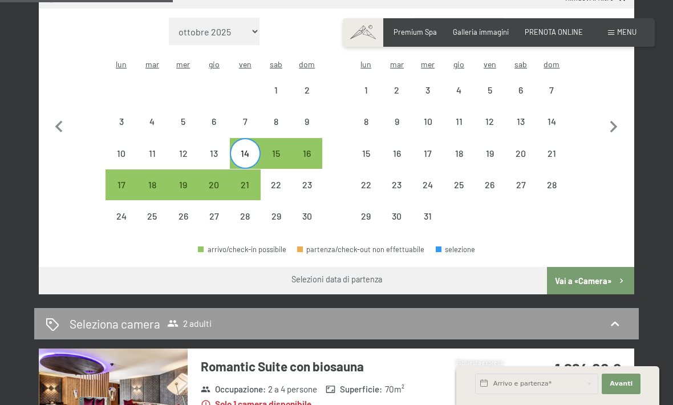
click at [275, 149] on div "15" at bounding box center [276, 163] width 29 height 29
select select "[DATE]"
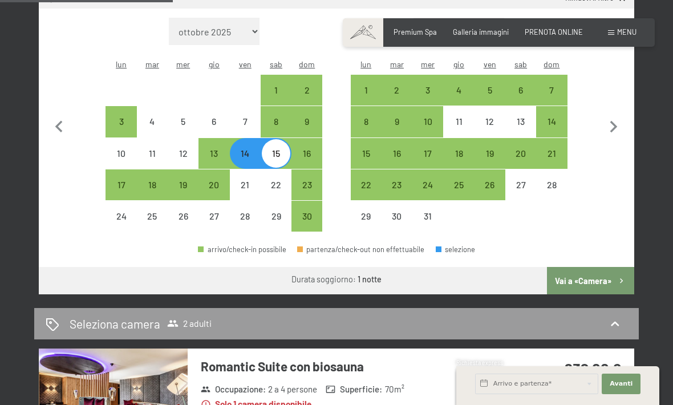
click at [249, 149] on div "14" at bounding box center [245, 163] width 29 height 29
select select "[DATE]"
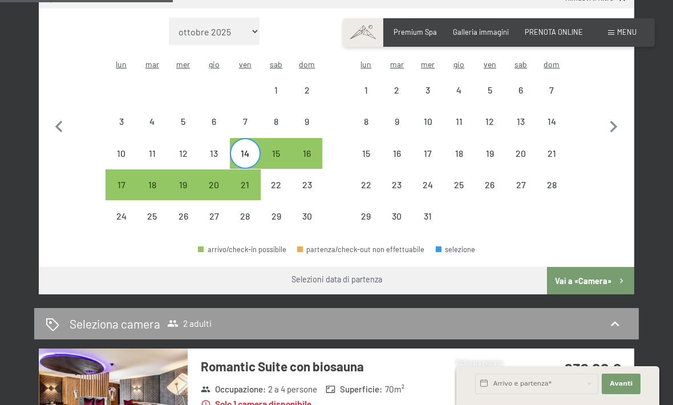
click at [282, 149] on div "15" at bounding box center [276, 163] width 29 height 29
select select "[DATE]"
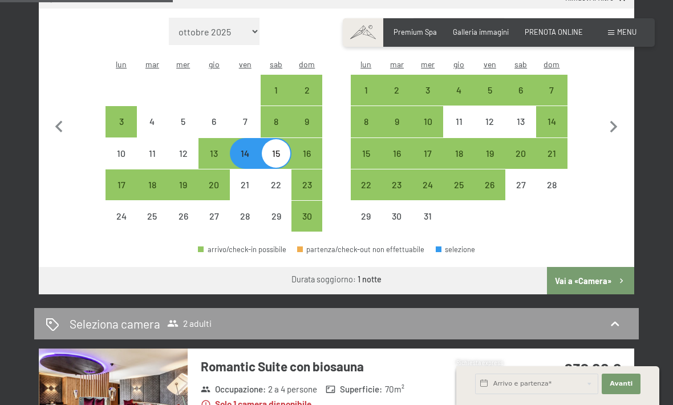
click at [279, 149] on div "15" at bounding box center [276, 163] width 29 height 29
select select "[DATE]"
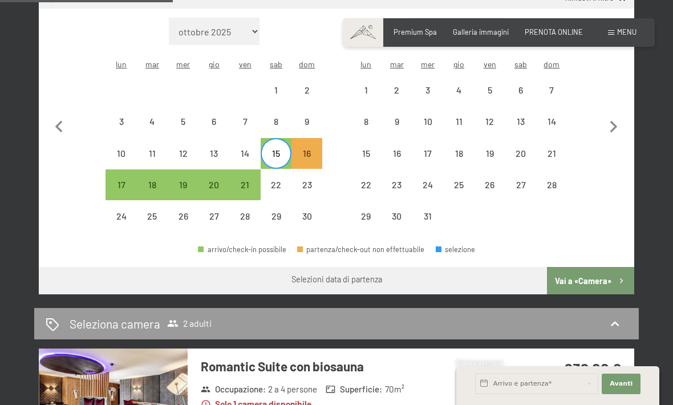
click at [306, 149] on div "16" at bounding box center [306, 163] width 29 height 29
select select "[DATE]"
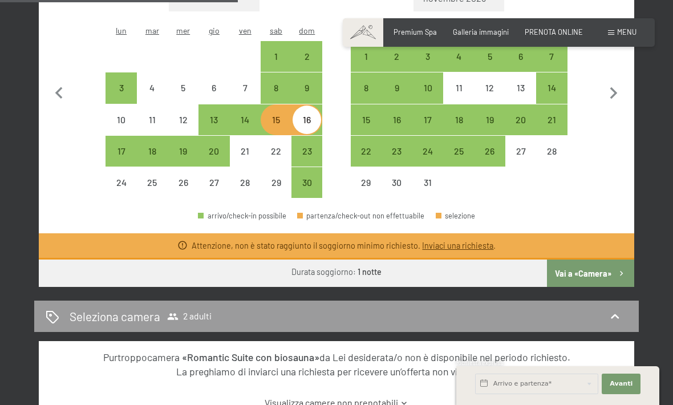
scroll to position [340, 0]
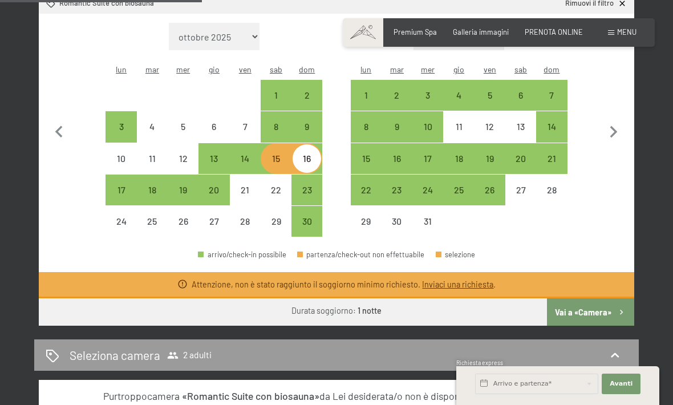
click at [269, 122] on div "8" at bounding box center [276, 136] width 29 height 29
select select "[DATE]"
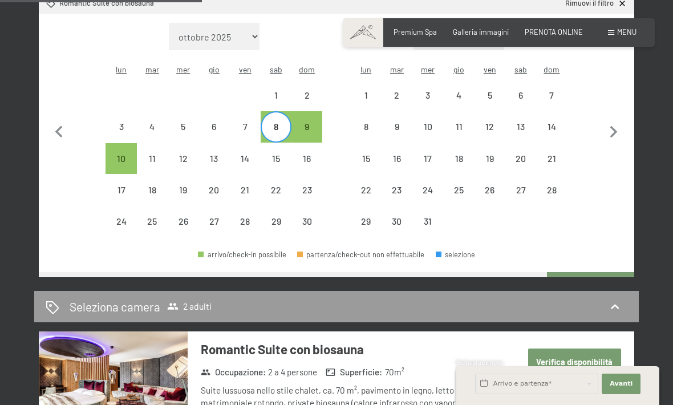
click at [306, 122] on div "9" at bounding box center [306, 136] width 29 height 29
select select "[DATE]"
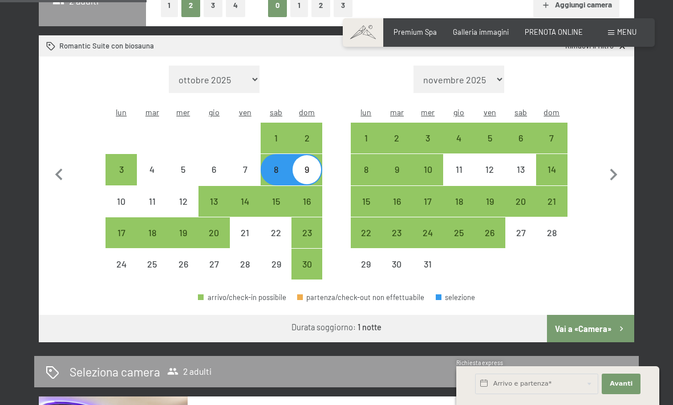
scroll to position [286, 0]
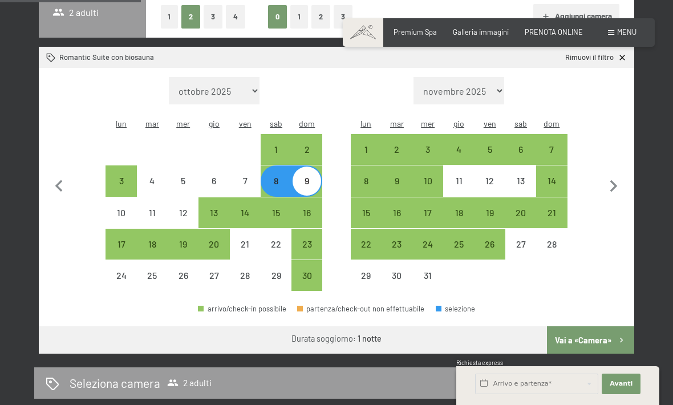
click at [270, 166] on div "8" at bounding box center [276, 180] width 29 height 29
select select "[DATE]"
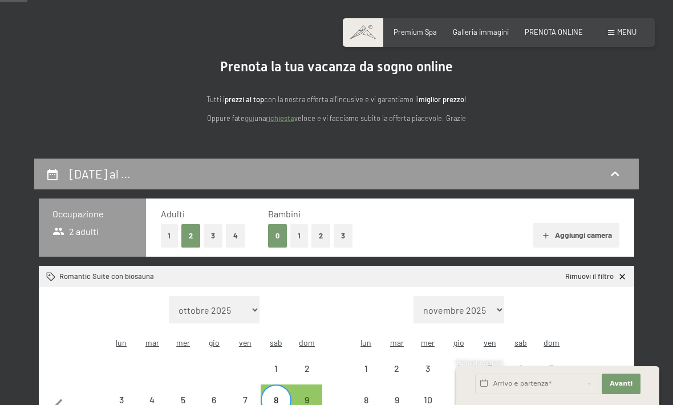
scroll to position [50, 0]
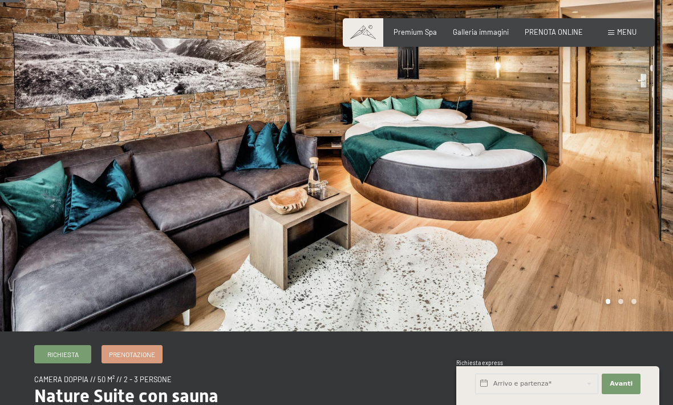
scroll to position [34, 0]
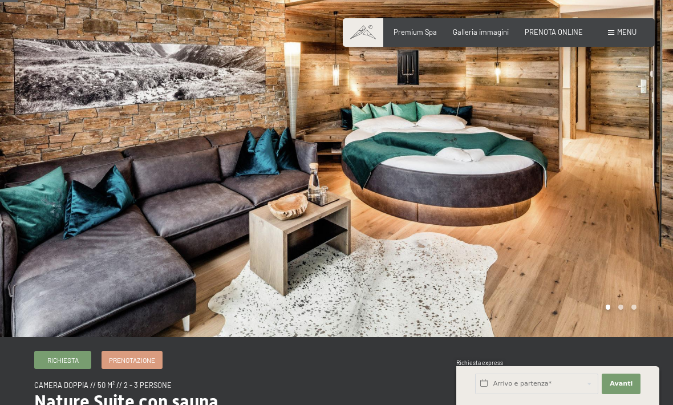
click at [625, 133] on div at bounding box center [504, 151] width 336 height 371
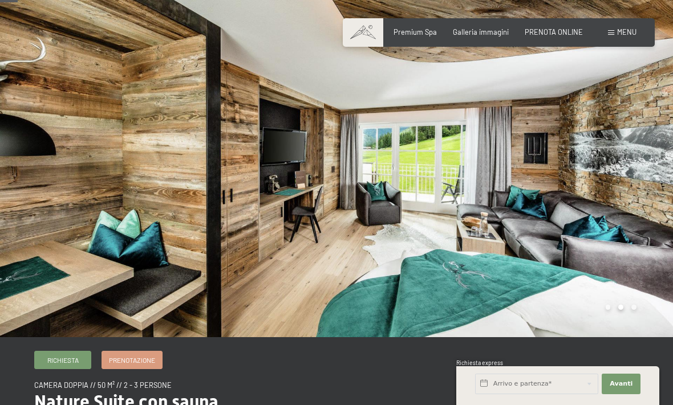
click at [640, 136] on div at bounding box center [504, 151] width 336 height 371
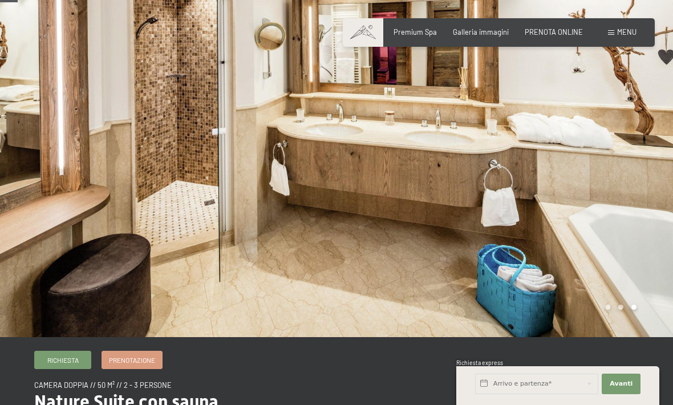
click at [635, 142] on div at bounding box center [504, 151] width 336 height 371
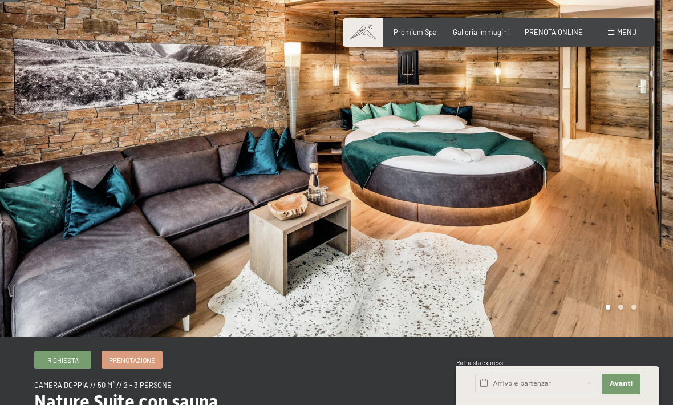
click at [632, 147] on div at bounding box center [504, 151] width 336 height 371
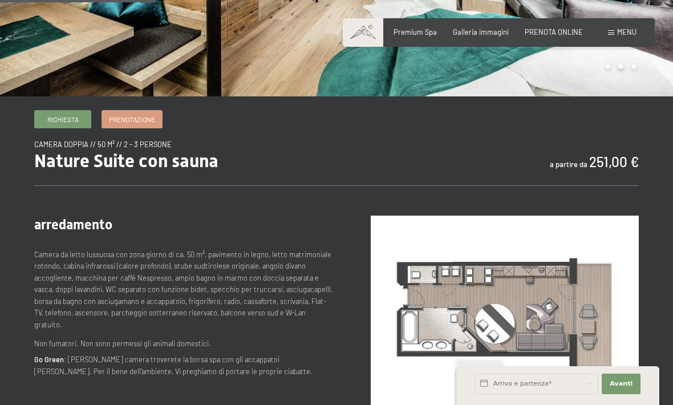
scroll to position [286, 0]
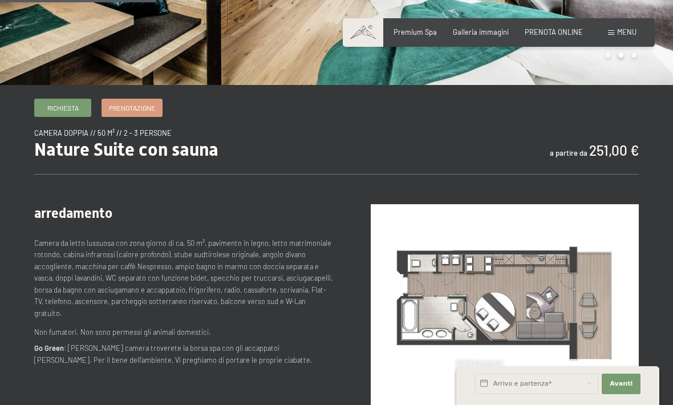
click at [149, 111] on span "Prenotazione" at bounding box center [132, 108] width 46 height 10
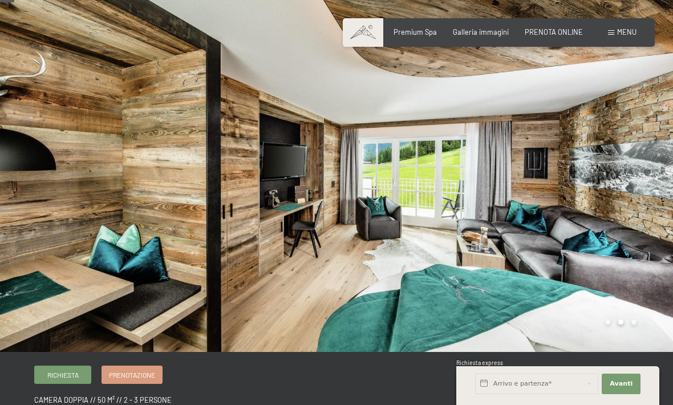
scroll to position [0, 0]
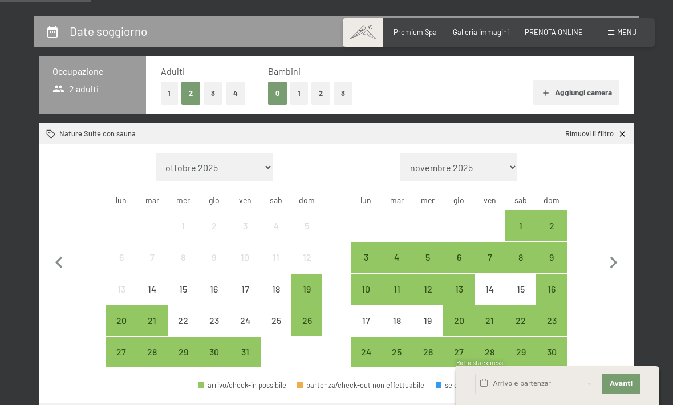
scroll to position [213, 0]
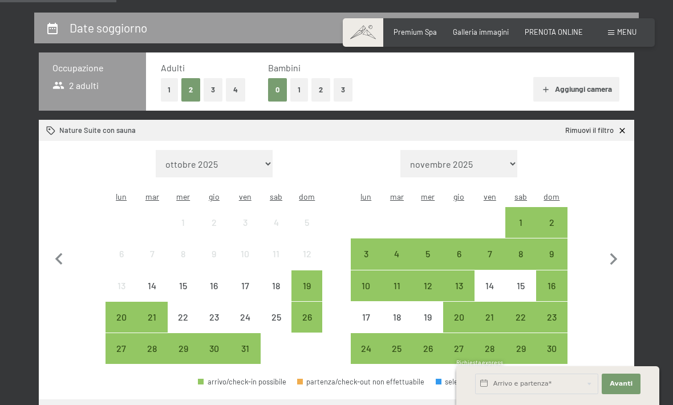
click at [518, 249] on div "8" at bounding box center [520, 263] width 29 height 29
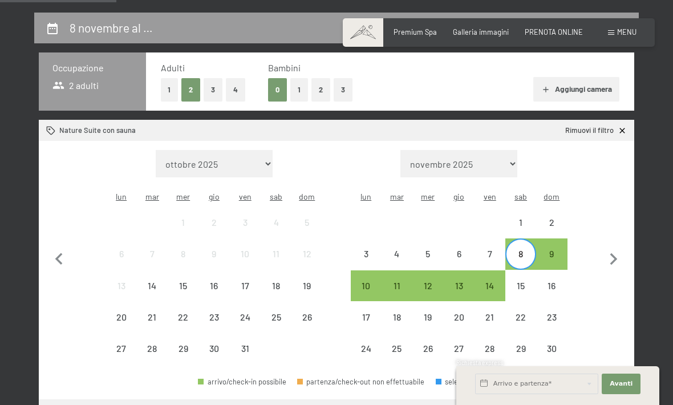
click at [550, 249] on div "9" at bounding box center [551, 263] width 29 height 29
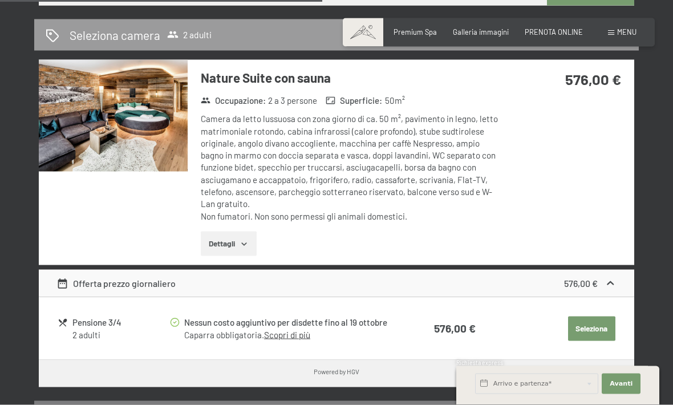
scroll to position [636, 0]
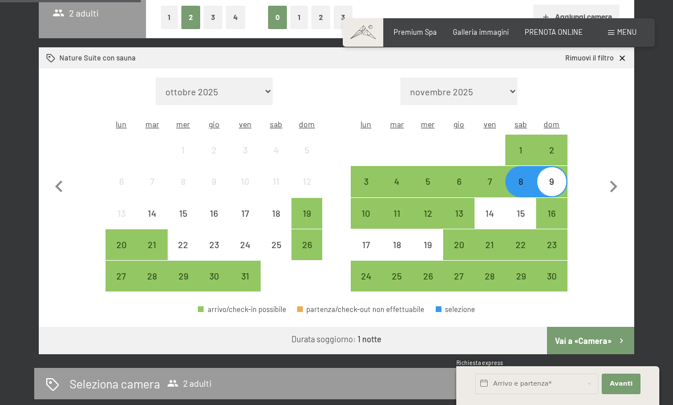
click at [523, 145] on div "1" at bounding box center [520, 159] width 29 height 29
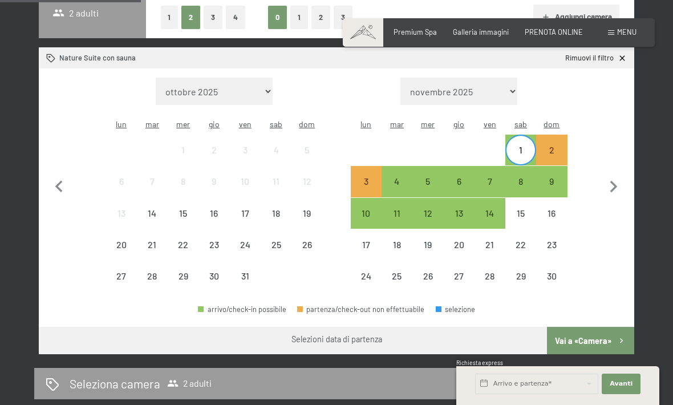
click at [552, 145] on div "2" at bounding box center [551, 159] width 29 height 29
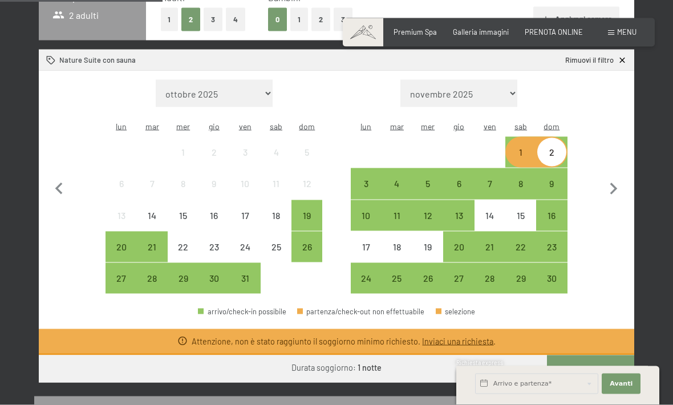
scroll to position [282, 0]
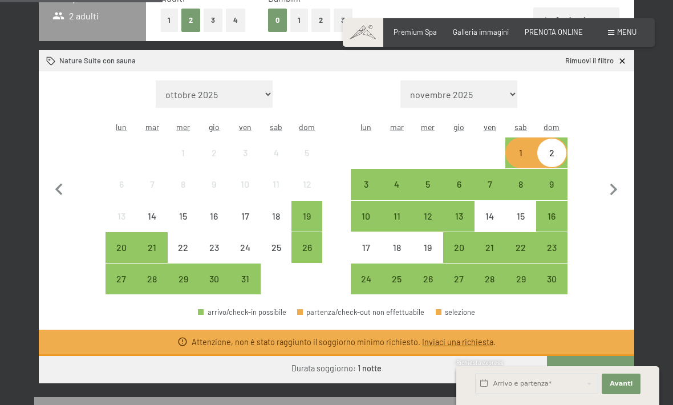
click at [523, 148] on div "1" at bounding box center [520, 162] width 29 height 29
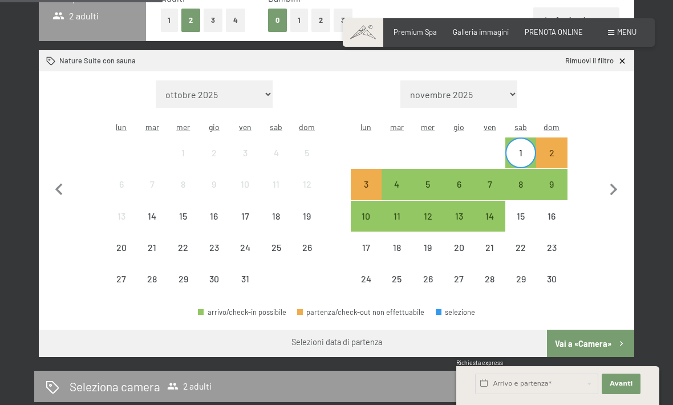
click at [426, 180] on div "5" at bounding box center [427, 194] width 29 height 29
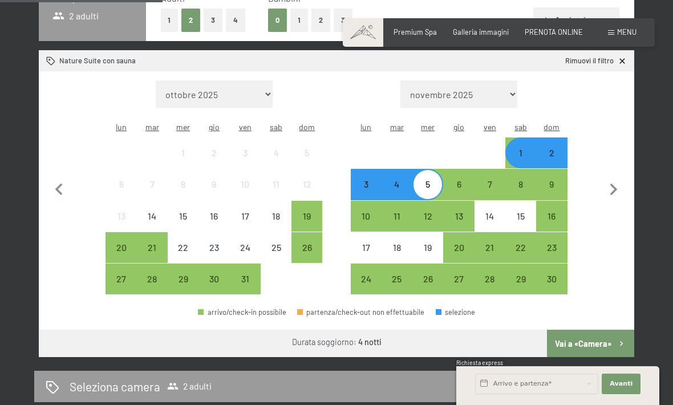
click at [457, 180] on div "6" at bounding box center [458, 194] width 29 height 29
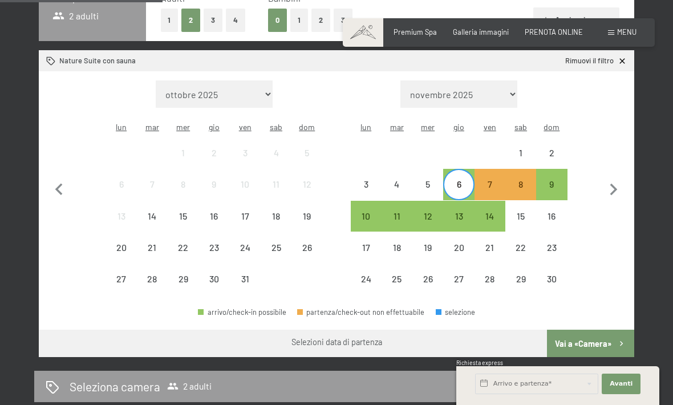
click at [423, 180] on div "5" at bounding box center [427, 194] width 29 height 29
click at [458, 180] on div "6" at bounding box center [458, 194] width 29 height 29
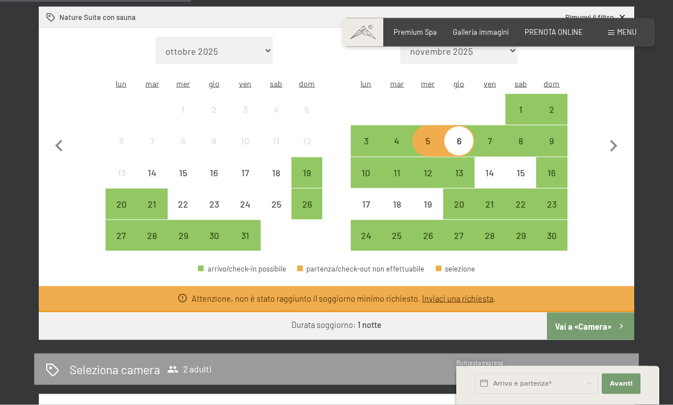
scroll to position [322, 0]
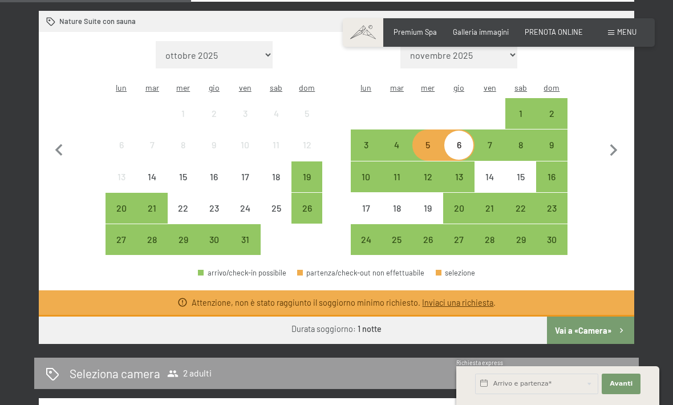
click at [425, 140] on div "5" at bounding box center [427, 154] width 29 height 29
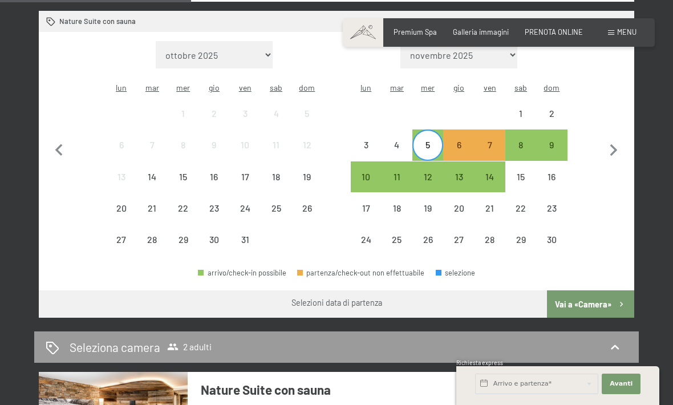
click at [491, 140] on div "7" at bounding box center [489, 154] width 29 height 29
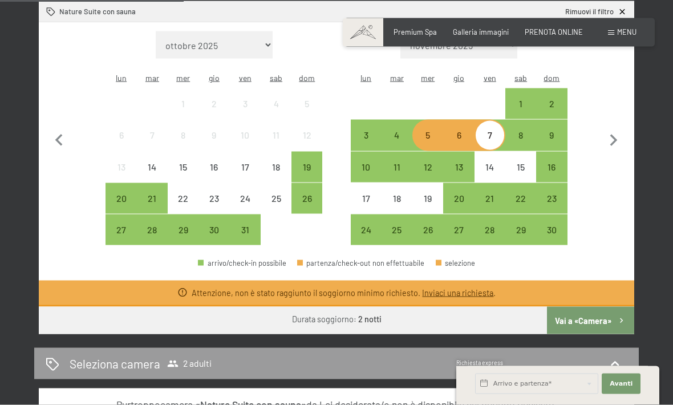
scroll to position [318, 0]
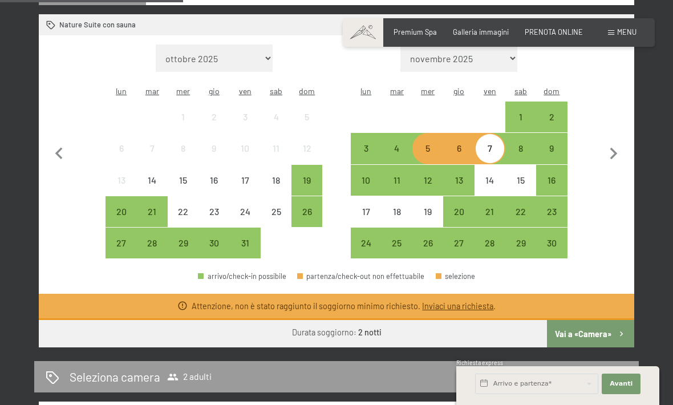
click at [506, 133] on div "8" at bounding box center [520, 148] width 31 height 31
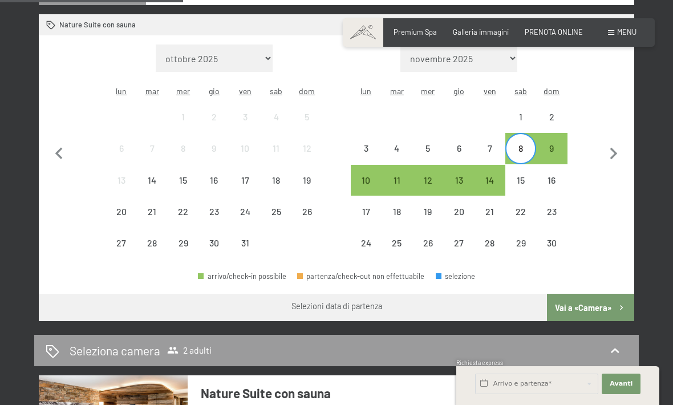
click at [404, 176] on div "11" at bounding box center [397, 190] width 29 height 29
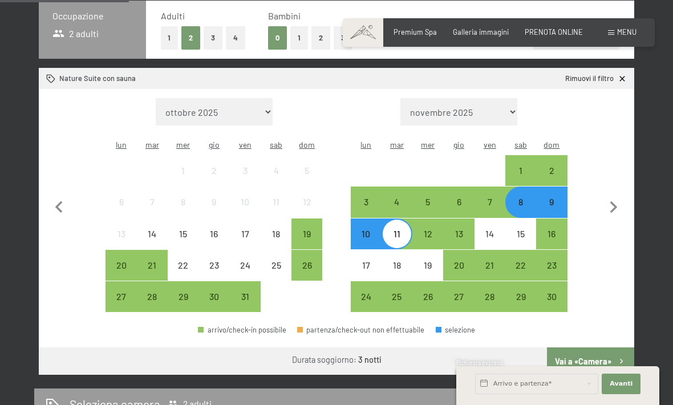
scroll to position [258, 0]
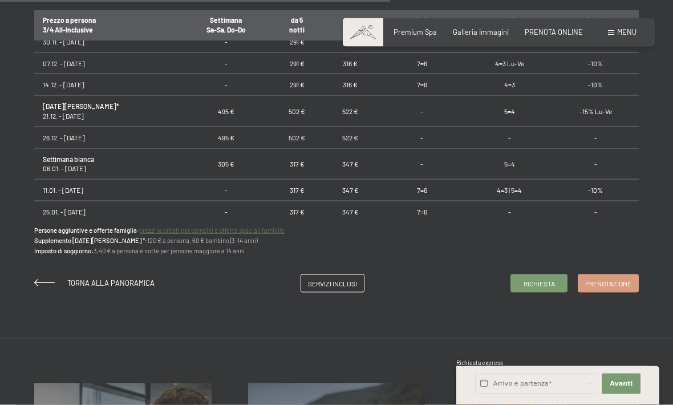
scroll to position [729, 0]
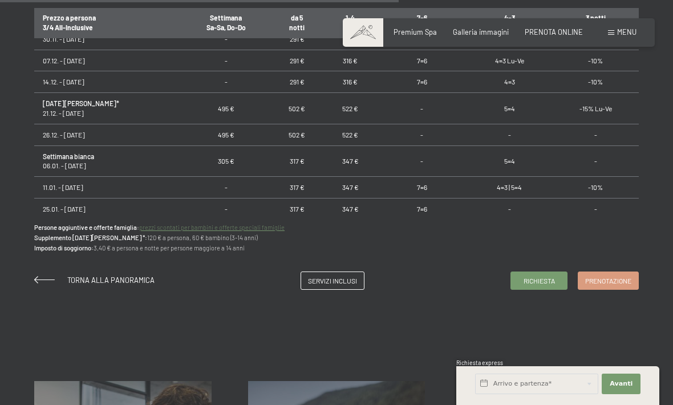
click at [611, 278] on span "Prenotazione" at bounding box center [608, 281] width 46 height 10
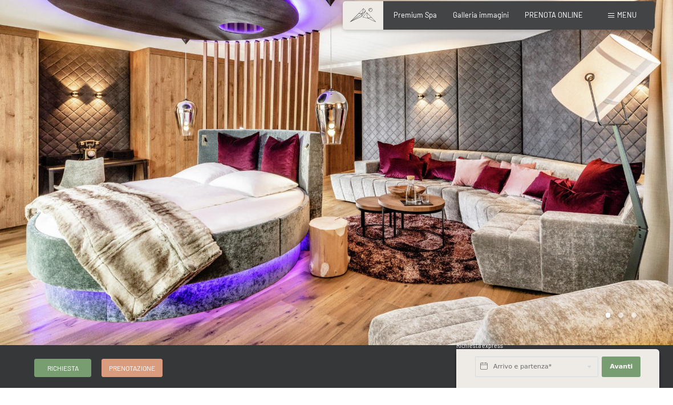
scroll to position [77, 0]
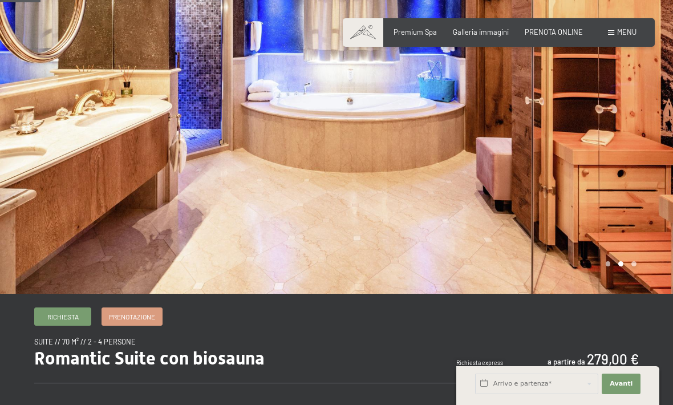
click at [137, 319] on span "Prenotazione" at bounding box center [132, 317] width 46 height 10
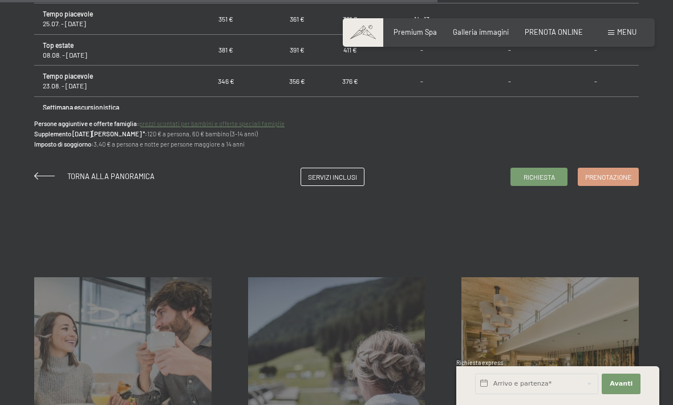
scroll to position [635, 0]
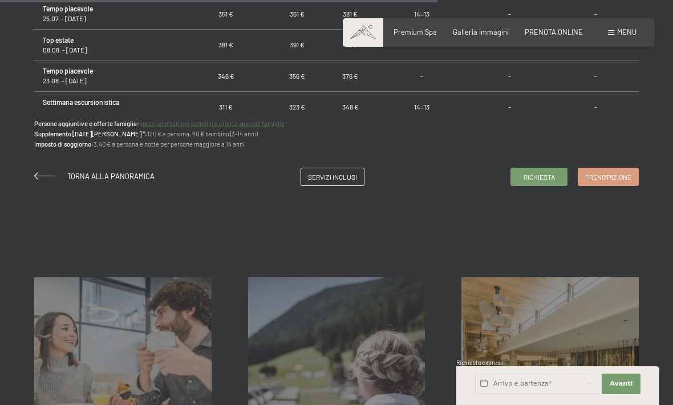
click at [607, 174] on span "Prenotazione" at bounding box center [608, 177] width 46 height 10
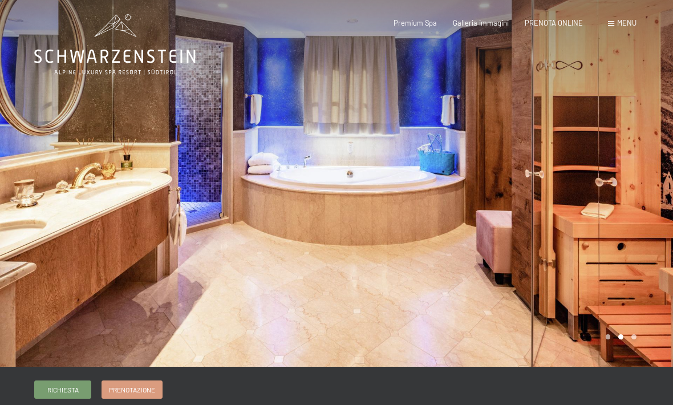
scroll to position [0, 0]
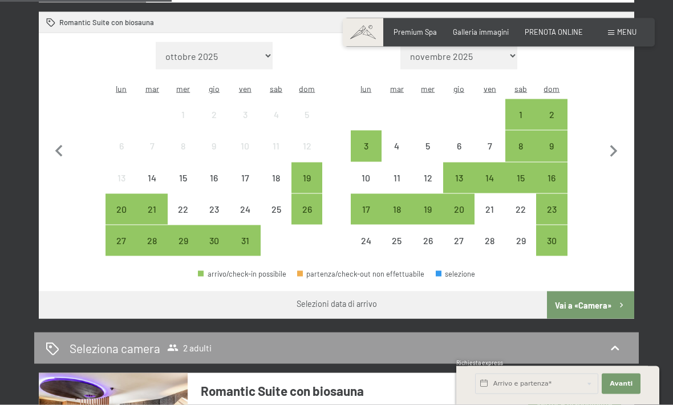
scroll to position [316, 0]
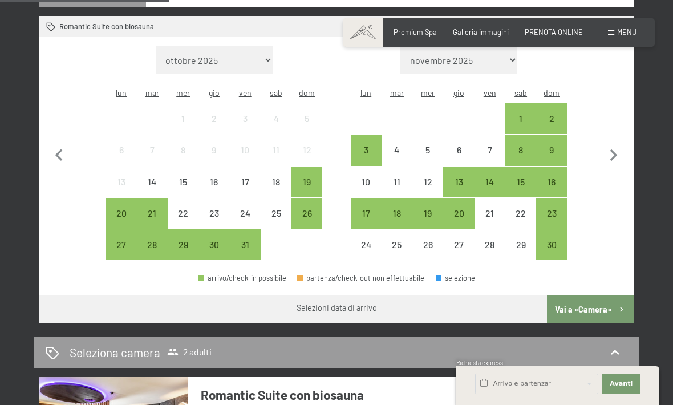
click at [519, 177] on div "15" at bounding box center [520, 191] width 29 height 29
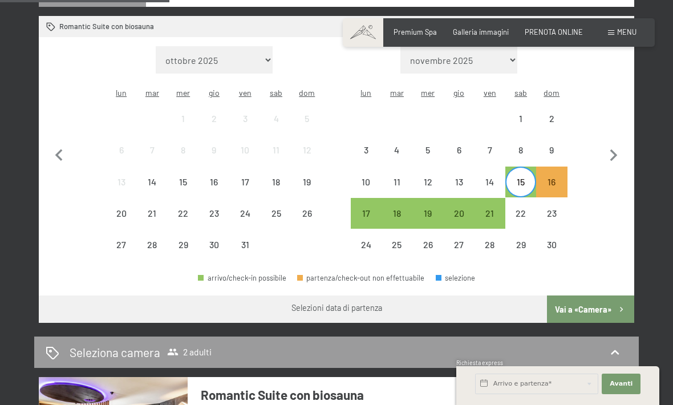
click at [370, 209] on div "17" at bounding box center [366, 223] width 29 height 29
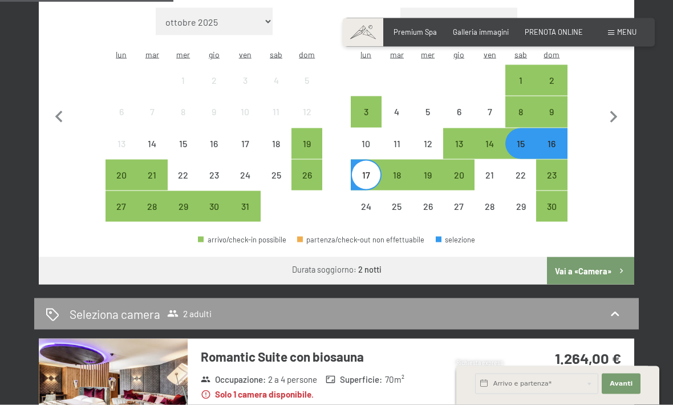
click at [528, 139] on div "15" at bounding box center [520, 153] width 29 height 29
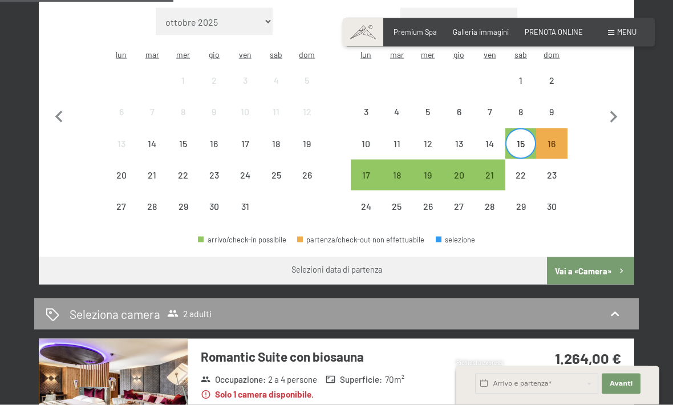
scroll to position [355, 0]
click at [525, 107] on div "8" at bounding box center [520, 121] width 29 height 29
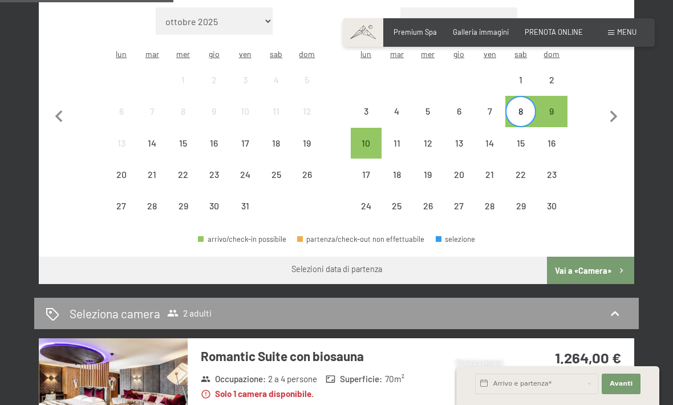
click at [550, 107] on div "9" at bounding box center [551, 121] width 29 height 29
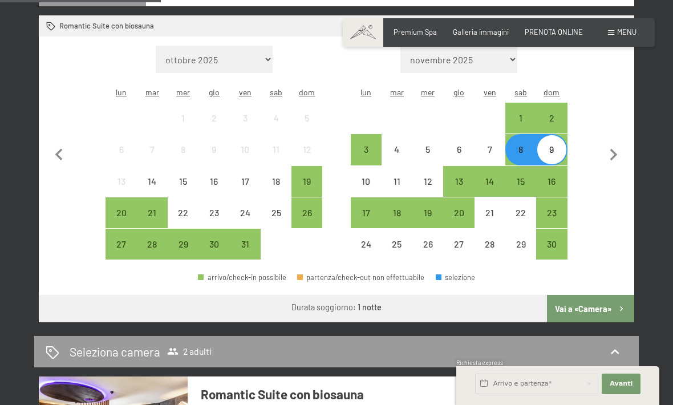
scroll to position [316, 0]
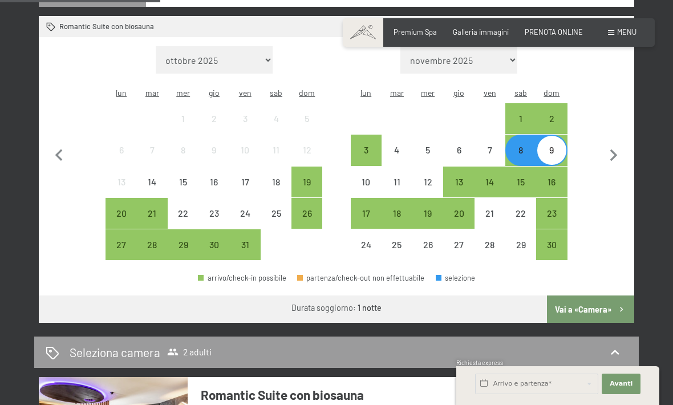
click at [518, 209] on div "22" at bounding box center [520, 223] width 29 height 29
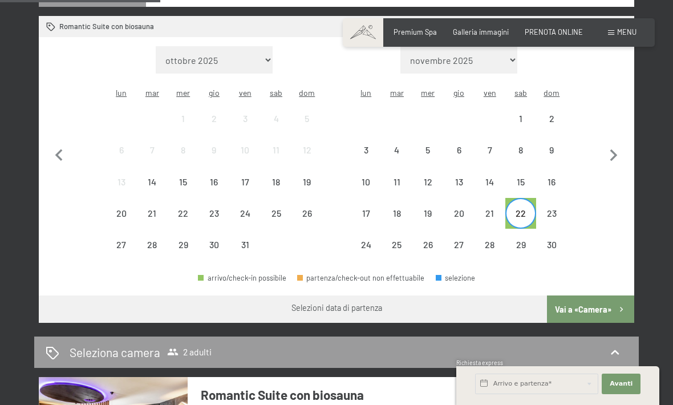
click at [549, 209] on div "23" at bounding box center [551, 223] width 29 height 29
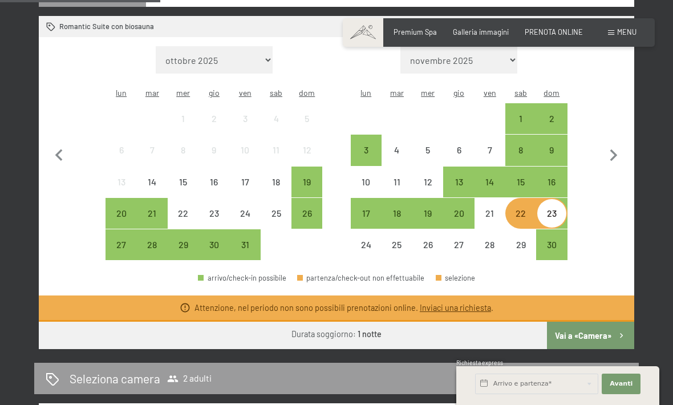
click at [519, 240] on div "29" at bounding box center [520, 254] width 29 height 29
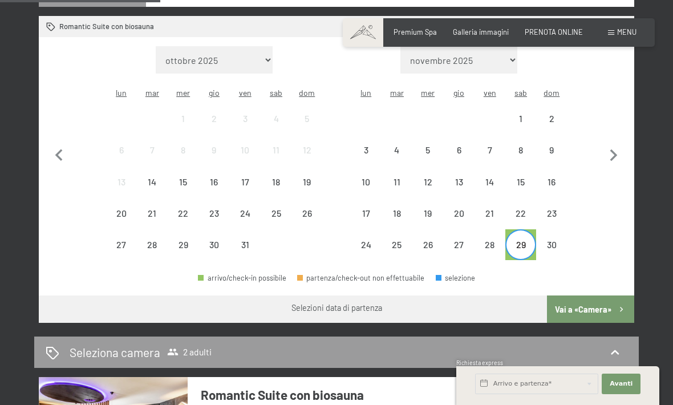
click at [549, 240] on div "30" at bounding box center [551, 254] width 29 height 29
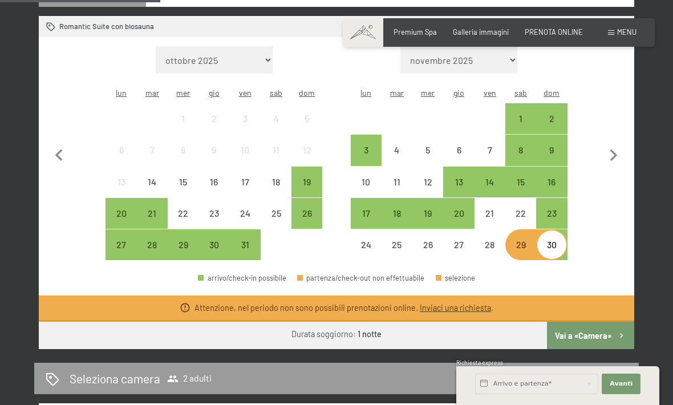
click at [458, 230] on div "27" at bounding box center [458, 244] width 29 height 29
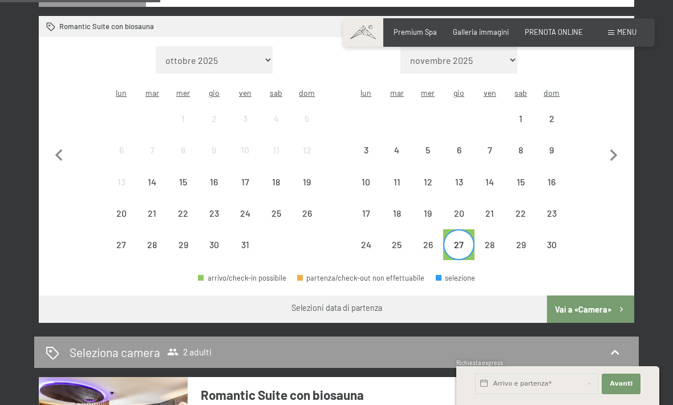
click at [486, 240] on div "28" at bounding box center [489, 254] width 29 height 29
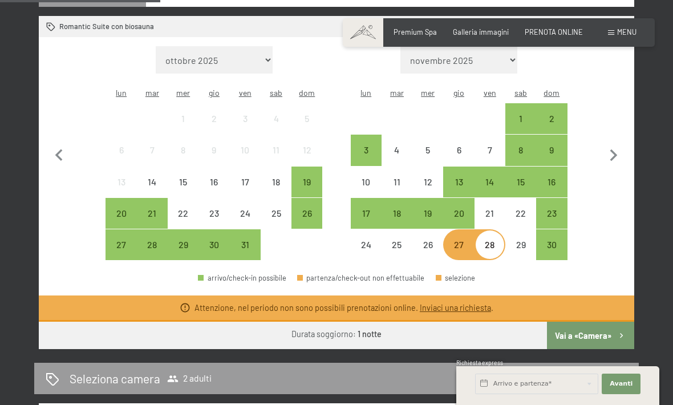
click at [578, 323] on button "Vai a «Camera»" at bounding box center [590, 335] width 87 height 27
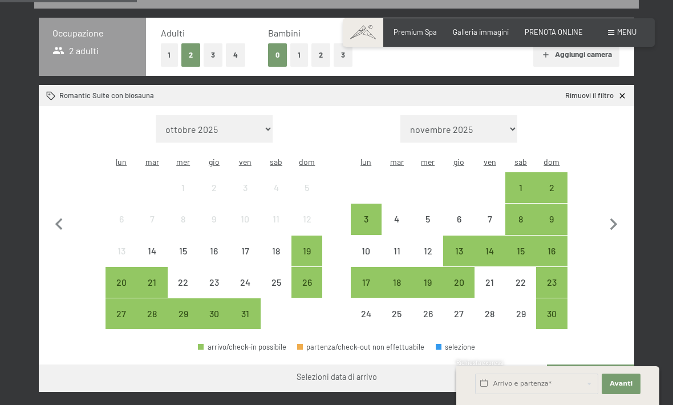
scroll to position [248, 0]
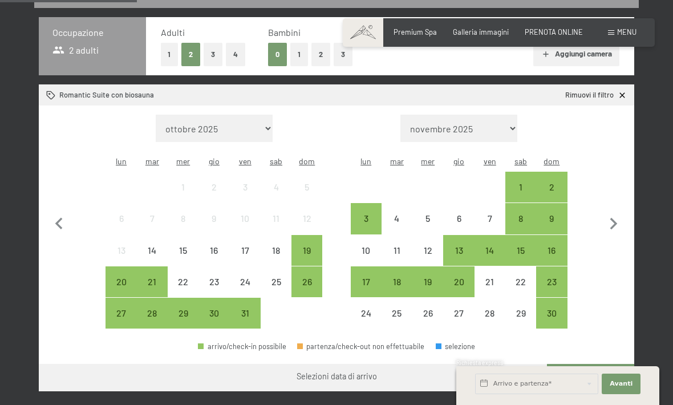
click at [606, 217] on icon "button" at bounding box center [613, 224] width 24 height 24
select select "2025-11-01"
select select "2025-12-01"
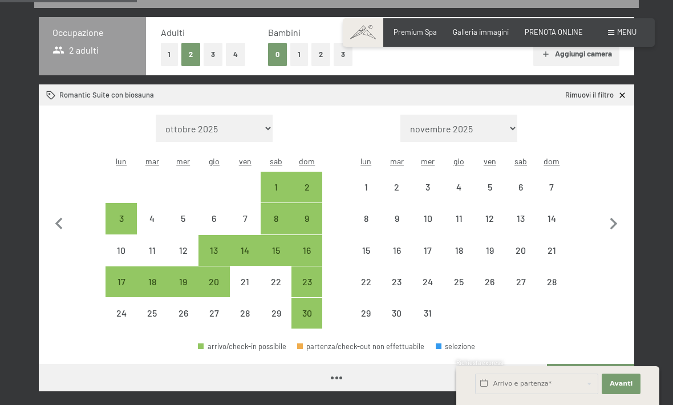
select select "2025-11-01"
select select "2025-12-01"
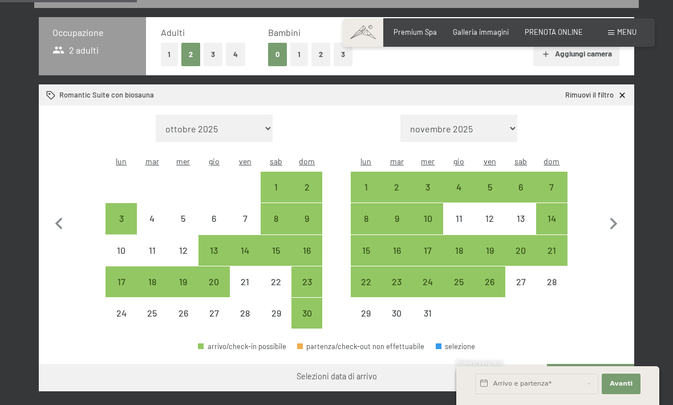
click at [275, 246] on div "15" at bounding box center [276, 260] width 29 height 29
select select "2025-11-01"
select select "2025-12-01"
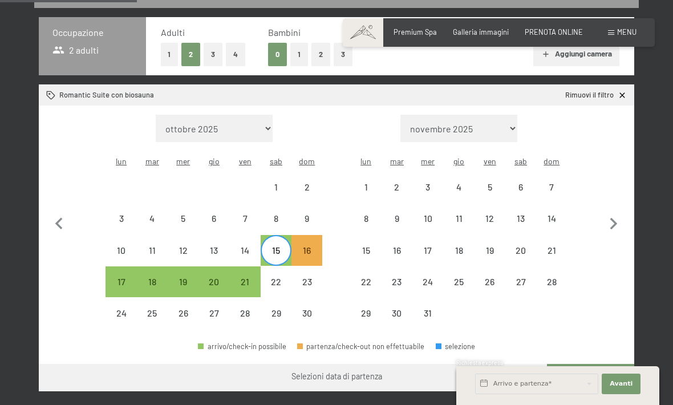
click at [272, 246] on div "15" at bounding box center [276, 260] width 29 height 29
select select "2025-11-01"
select select "2025-12-01"
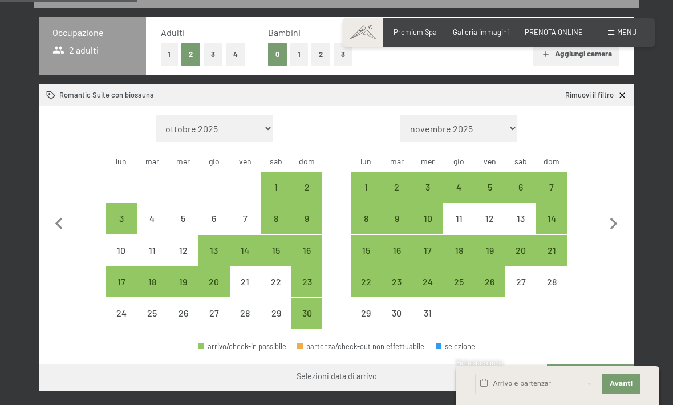
click at [253, 246] on div "14" at bounding box center [245, 260] width 29 height 29
select select "2025-11-01"
select select "2025-12-01"
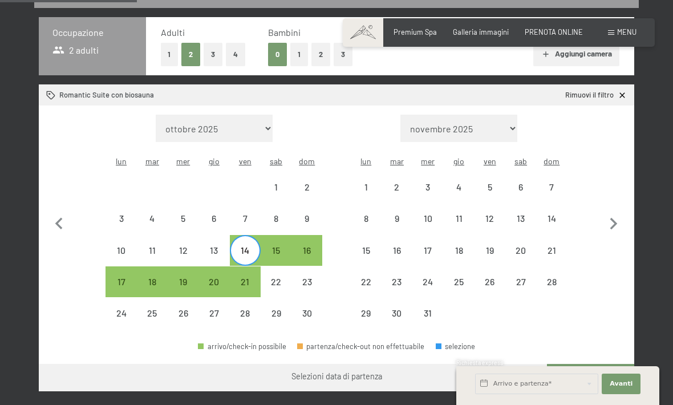
click at [279, 246] on div "15" at bounding box center [276, 260] width 29 height 29
select select "2025-11-01"
select select "2025-12-01"
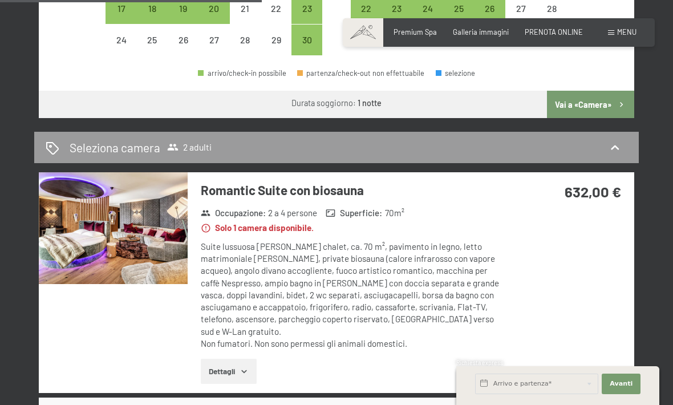
click at [619, 141] on div "Seleziona camera 2 adulti" at bounding box center [336, 147] width 581 height 17
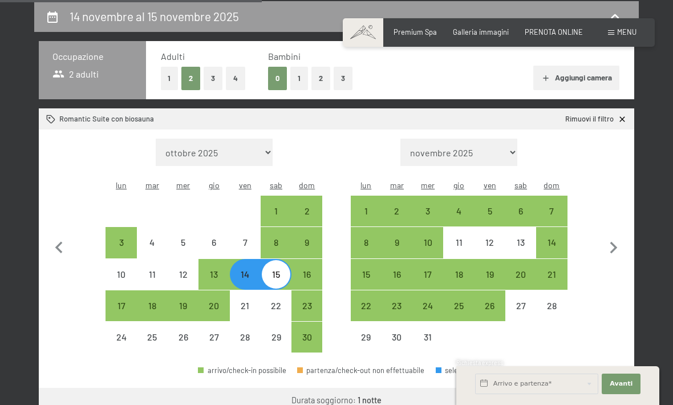
select select "2025-11-01"
select select "2025-12-01"
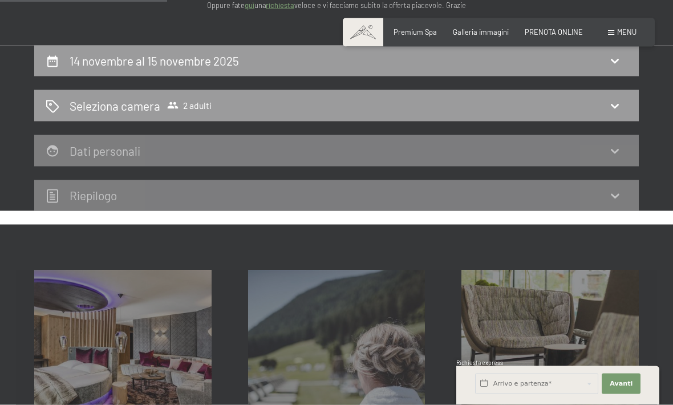
scroll to position [133, 0]
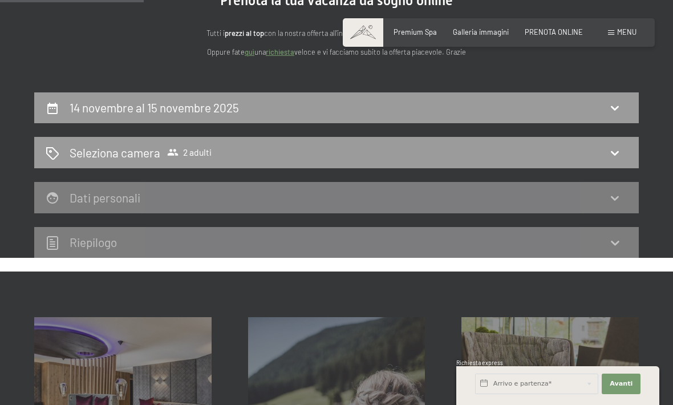
click at [612, 158] on icon at bounding box center [615, 153] width 14 height 14
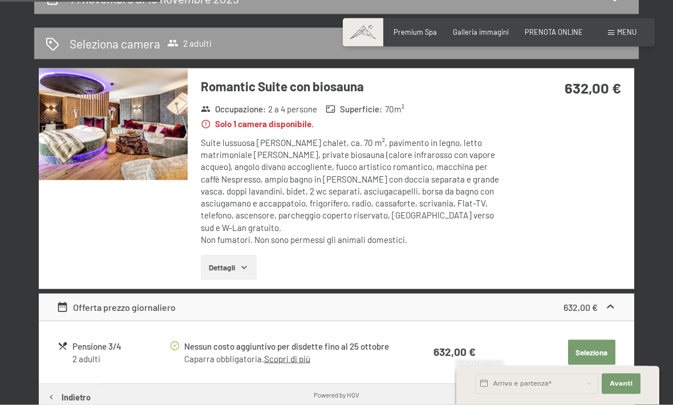
scroll to position [246, 0]
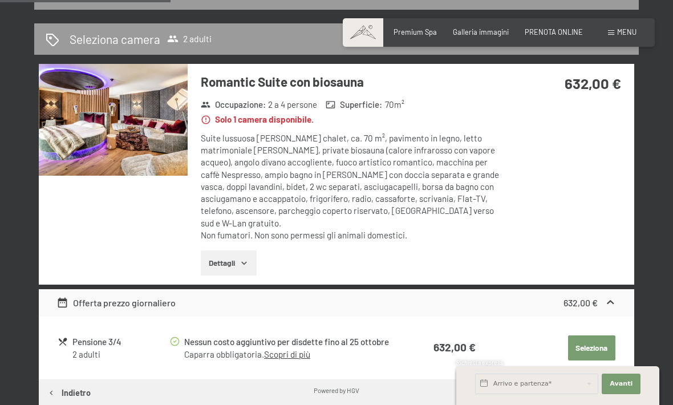
click at [234, 250] on button "Dettagli" at bounding box center [228, 262] width 55 height 25
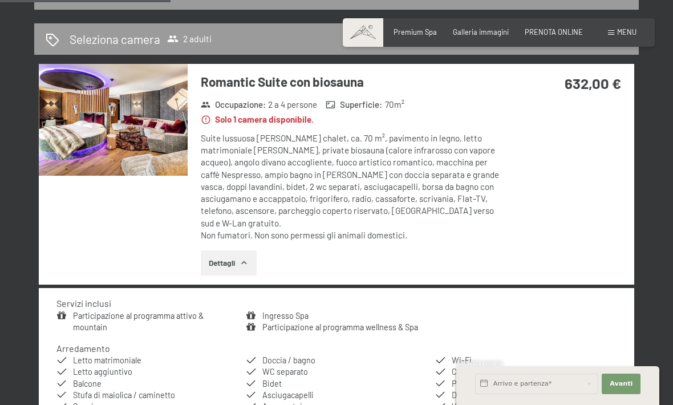
click at [239, 241] on span "Consenso marketing*" at bounding box center [269, 234] width 86 height 11
click at [220, 241] on input "Consenso marketing*" at bounding box center [214, 234] width 11 height 11
click at [238, 241] on span "Consenso marketing*" at bounding box center [269, 234] width 86 height 11
click at [220, 241] on input "Consenso marketing*" at bounding box center [214, 234] width 11 height 11
checkbox input "false"
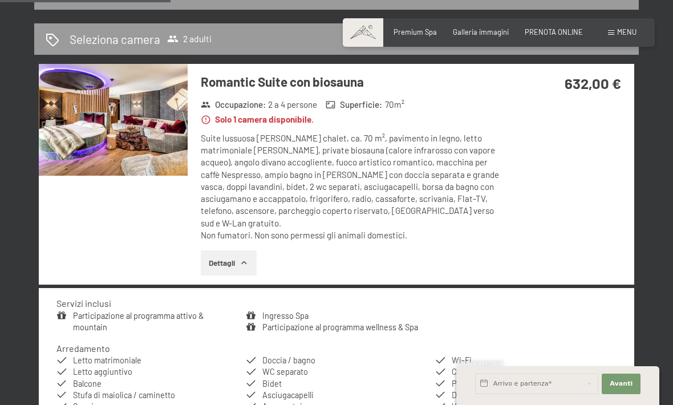
click at [225, 250] on button "Dettagli" at bounding box center [228, 262] width 55 height 25
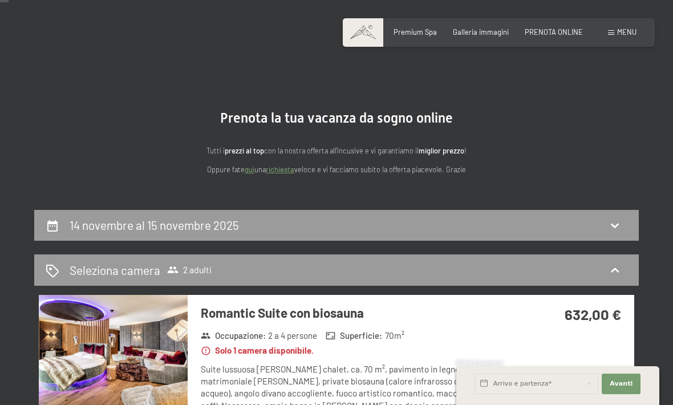
scroll to position [0, 0]
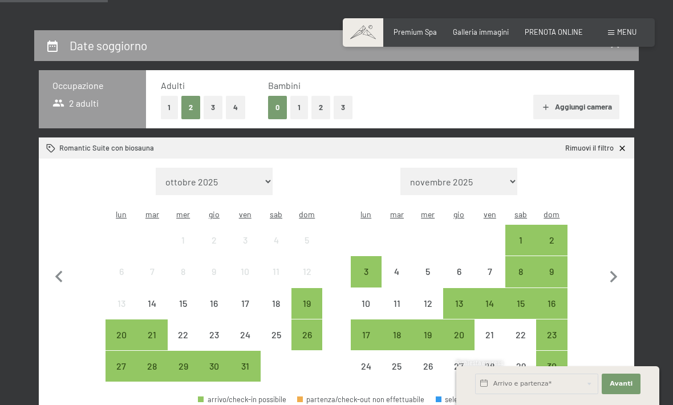
scroll to position [201, 0]
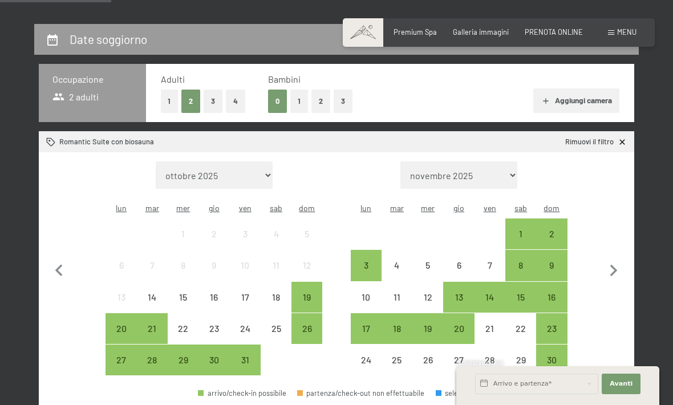
click at [211, 355] on div "30" at bounding box center [214, 369] width 29 height 29
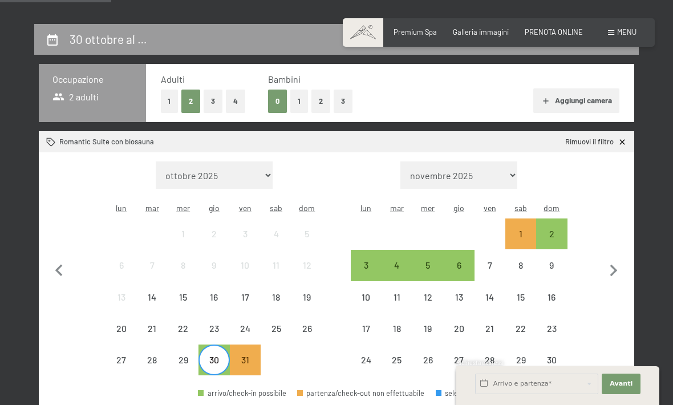
click at [242, 355] on div "31" at bounding box center [245, 369] width 29 height 29
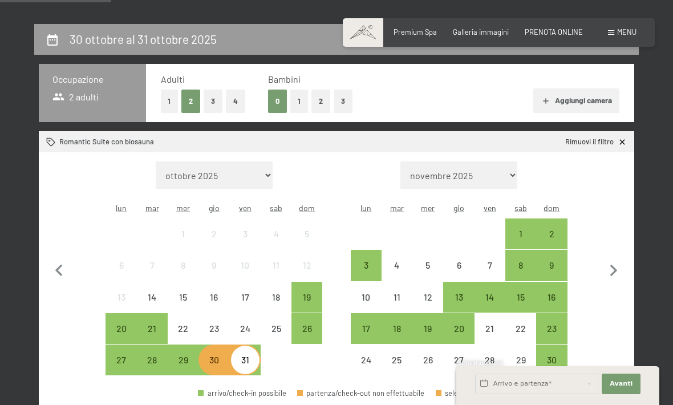
click at [213, 355] on div "30" at bounding box center [214, 369] width 29 height 29
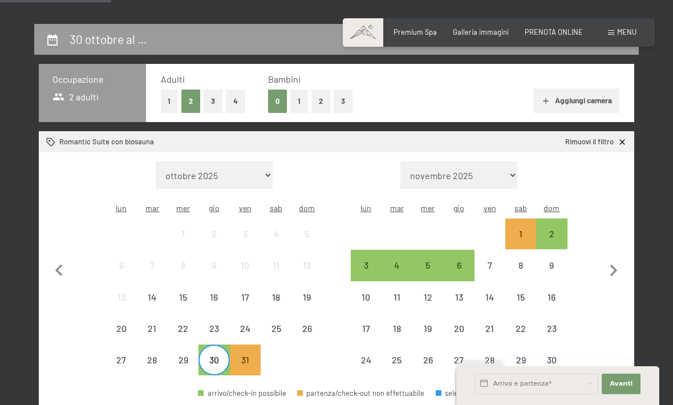
click at [215, 345] on div "30" at bounding box center [214, 359] width 29 height 29
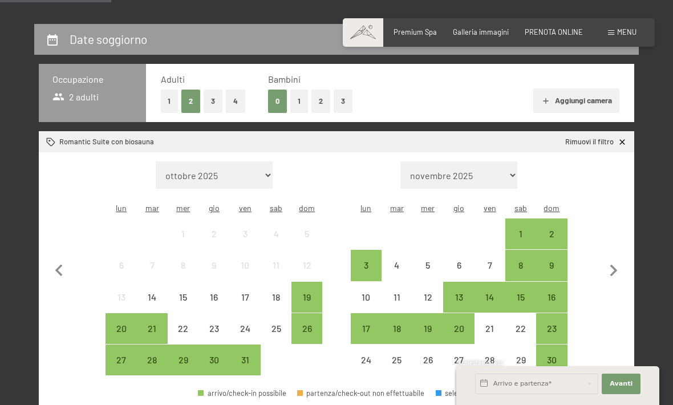
click at [310, 292] on div "19" at bounding box center [306, 306] width 29 height 29
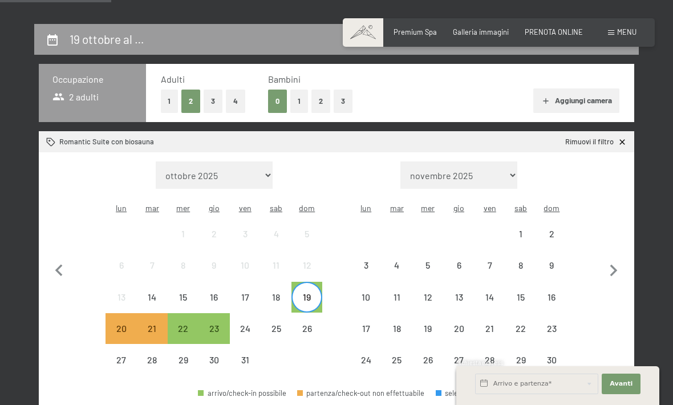
click at [174, 324] on div "22" at bounding box center [183, 338] width 29 height 29
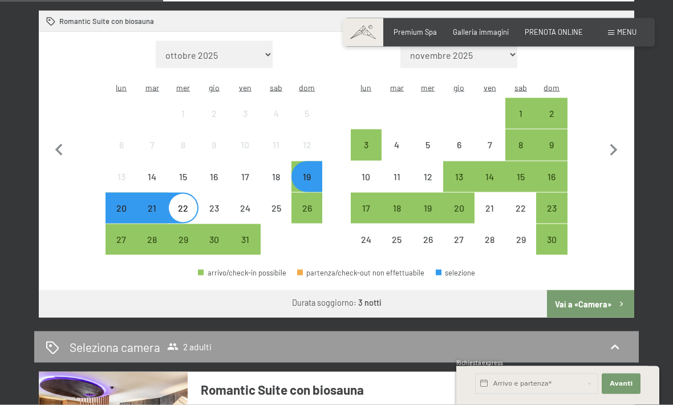
scroll to position [322, 0]
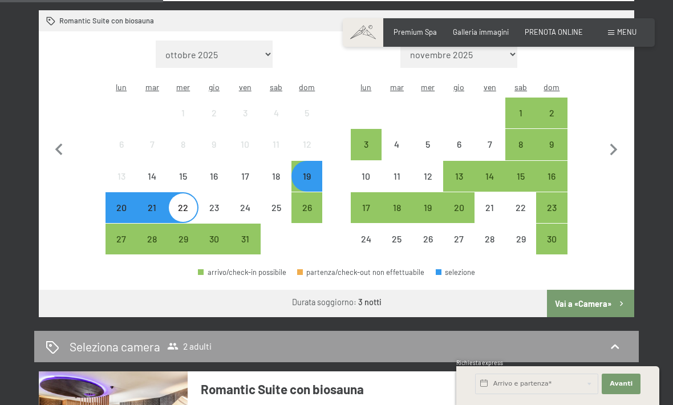
click at [298, 172] on div "19" at bounding box center [306, 186] width 29 height 29
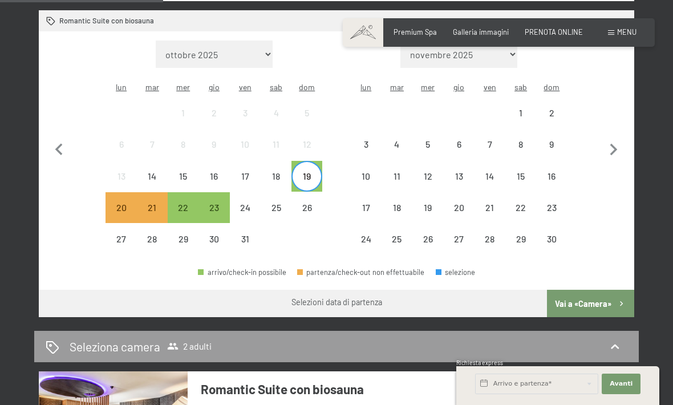
click at [308, 172] on div "19" at bounding box center [306, 186] width 29 height 29
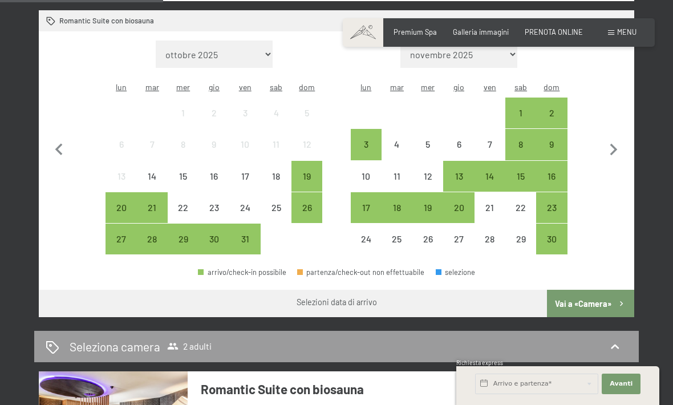
click at [554, 108] on div "2" at bounding box center [551, 122] width 29 height 29
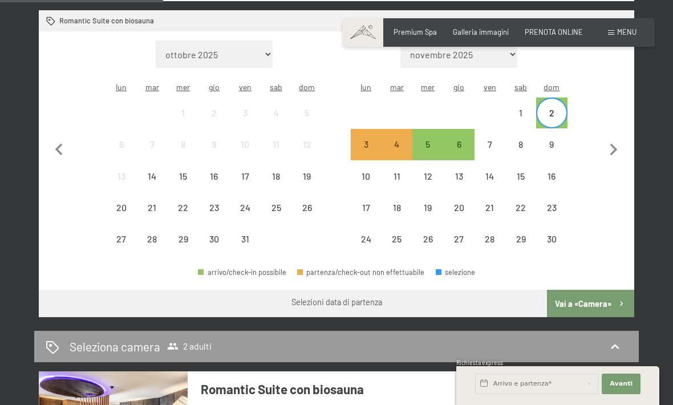
click at [560, 108] on div "2" at bounding box center [551, 122] width 29 height 29
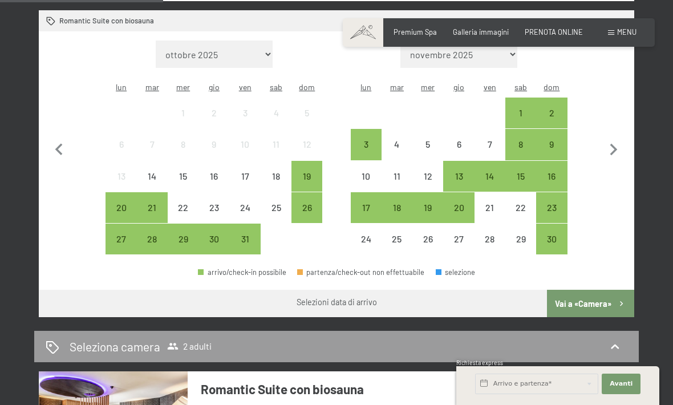
click at [499, 100] on div at bounding box center [489, 112] width 31 height 31
click at [520, 108] on div "1" at bounding box center [520, 122] width 29 height 29
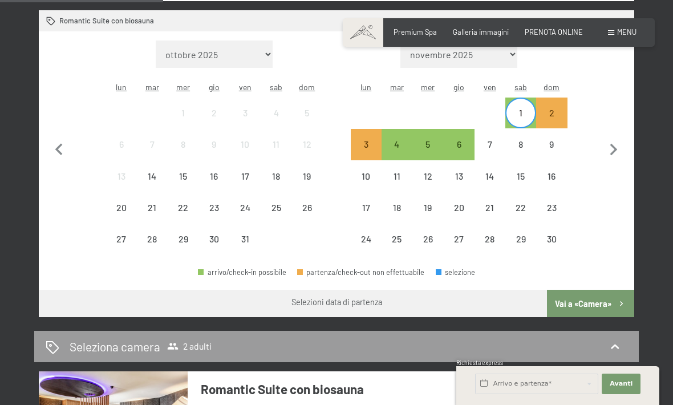
click at [520, 108] on div "1" at bounding box center [520, 122] width 29 height 29
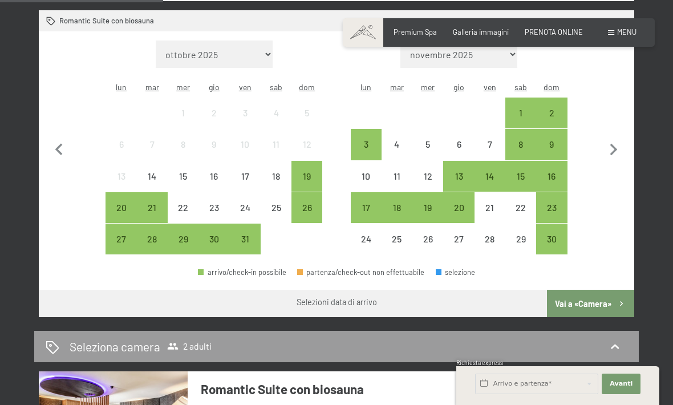
click at [495, 172] on div "14" at bounding box center [489, 186] width 29 height 29
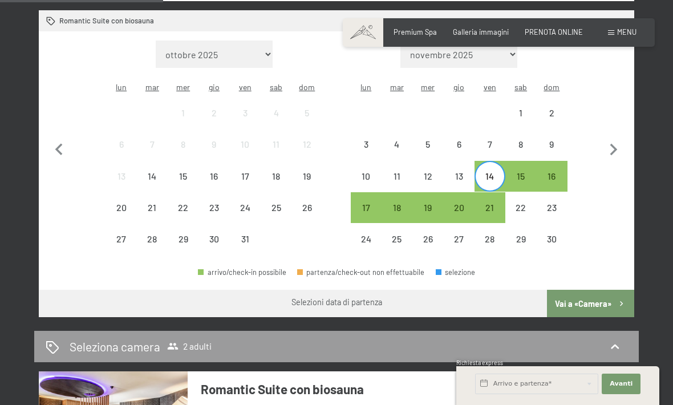
click at [520, 172] on div "15" at bounding box center [520, 186] width 29 height 29
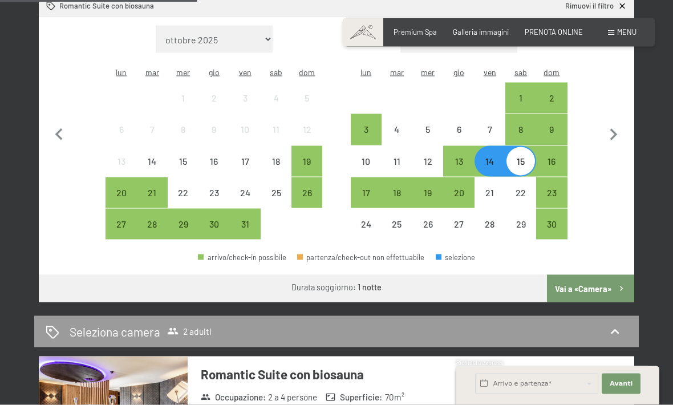
scroll to position [316, 0]
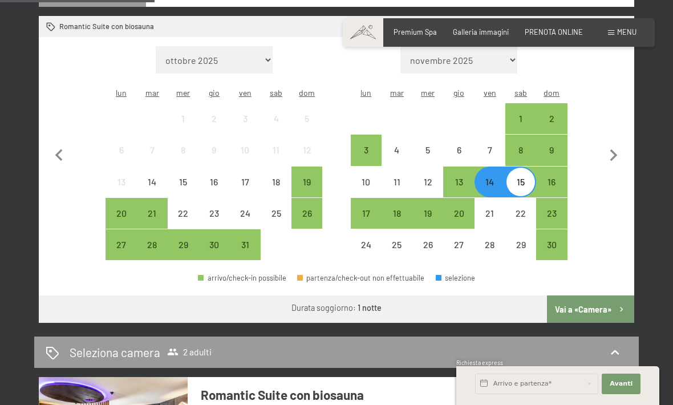
click at [493, 177] on div "14" at bounding box center [489, 191] width 29 height 29
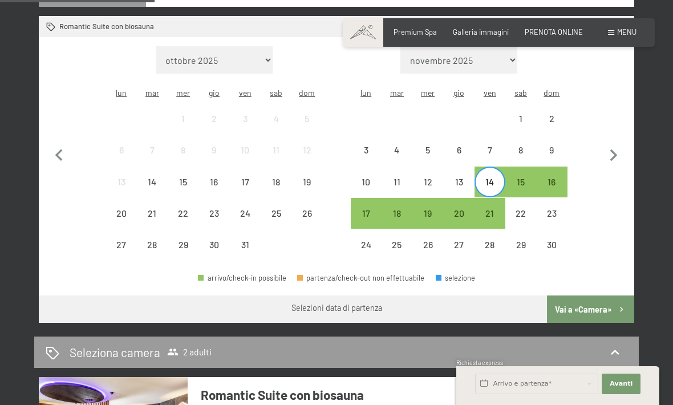
click at [491, 209] on div "21" at bounding box center [489, 223] width 29 height 29
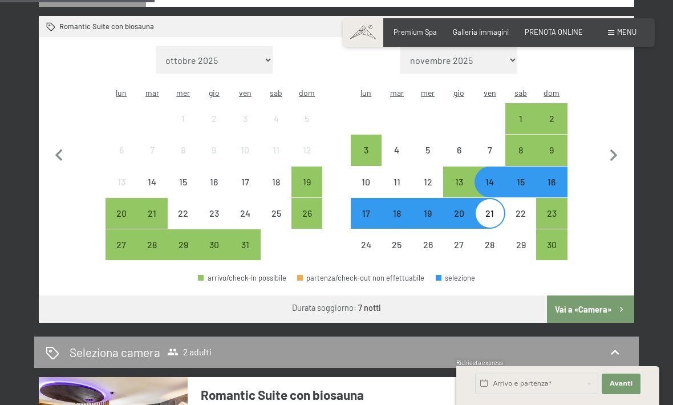
click at [490, 209] on div "21" at bounding box center [489, 223] width 29 height 29
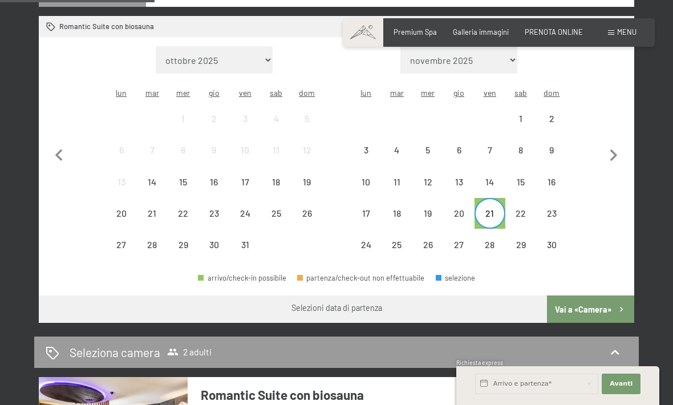
click at [519, 209] on div "22" at bounding box center [520, 223] width 29 height 29
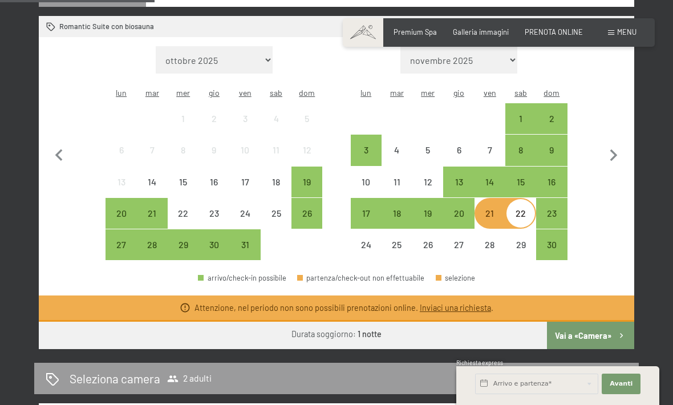
click at [491, 209] on div "21" at bounding box center [489, 223] width 29 height 29
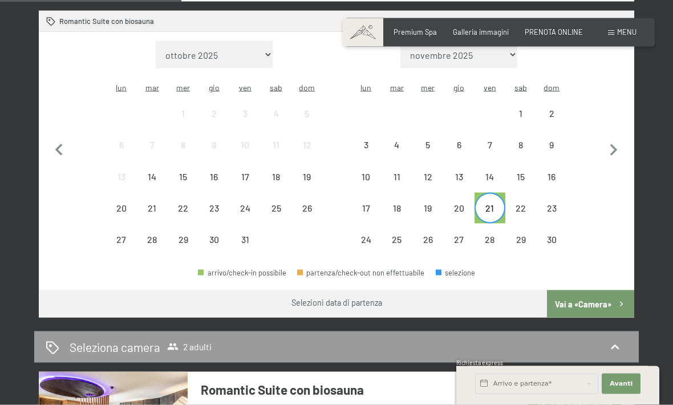
scroll to position [322, 0]
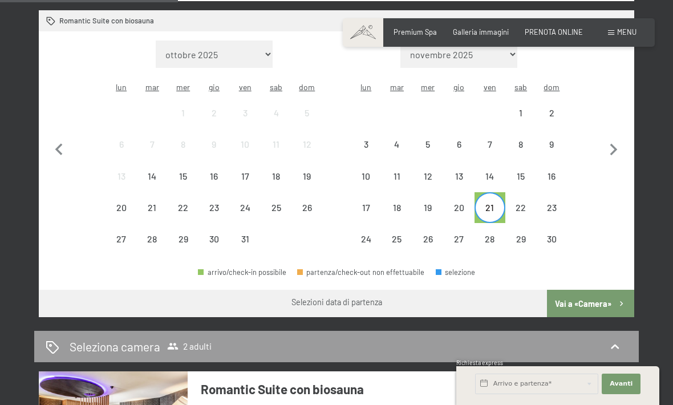
click at [519, 203] on div "22" at bounding box center [520, 217] width 29 height 29
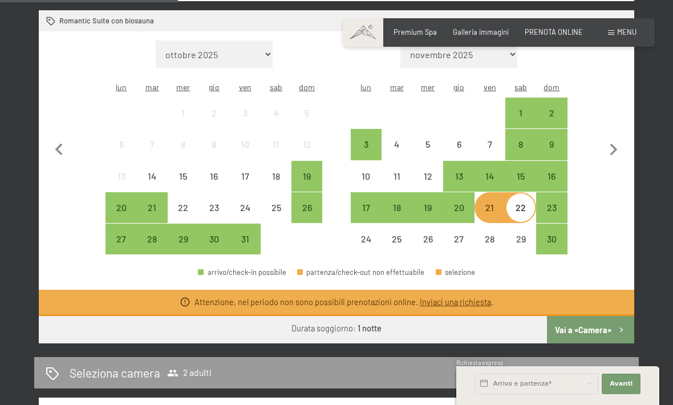
click at [490, 203] on div "21" at bounding box center [489, 217] width 29 height 29
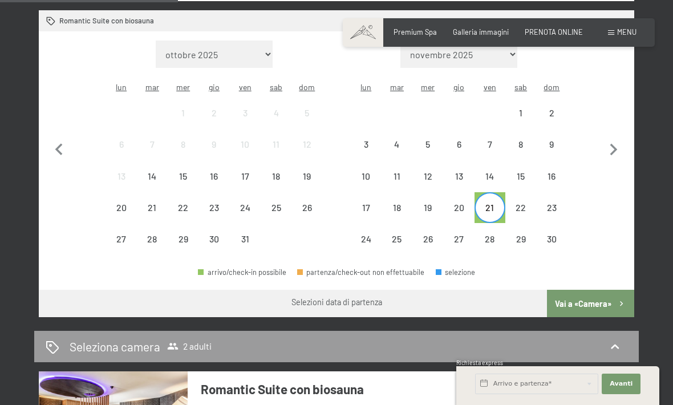
click at [559, 203] on div "23" at bounding box center [551, 217] width 29 height 29
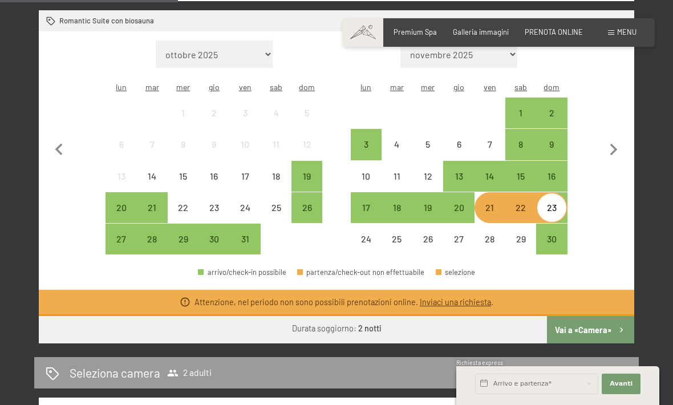
click at [490, 203] on div "21" at bounding box center [489, 217] width 29 height 29
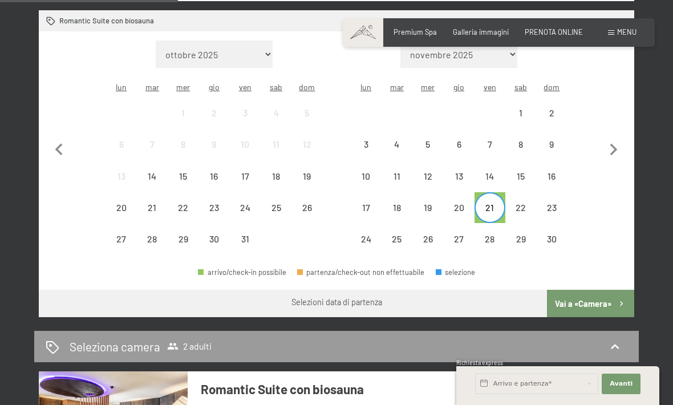
click at [549, 234] on div "30" at bounding box center [551, 248] width 29 height 29
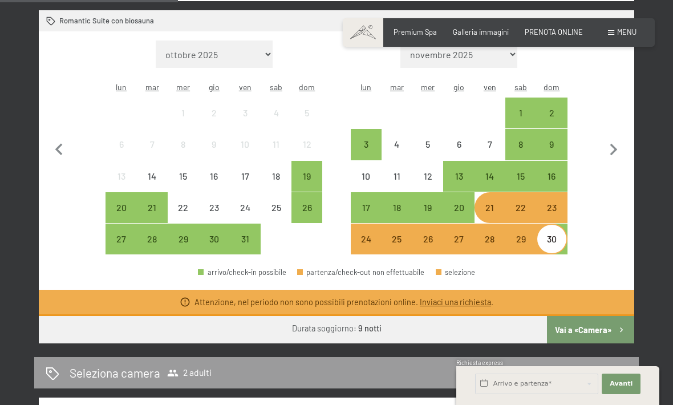
click at [491, 203] on div "21" at bounding box center [489, 217] width 29 height 29
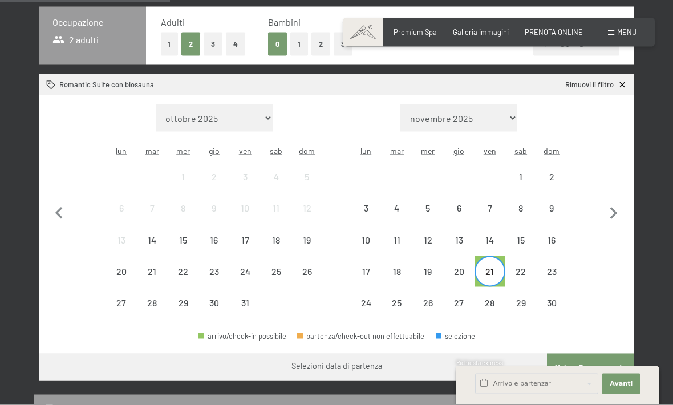
scroll to position [259, 0]
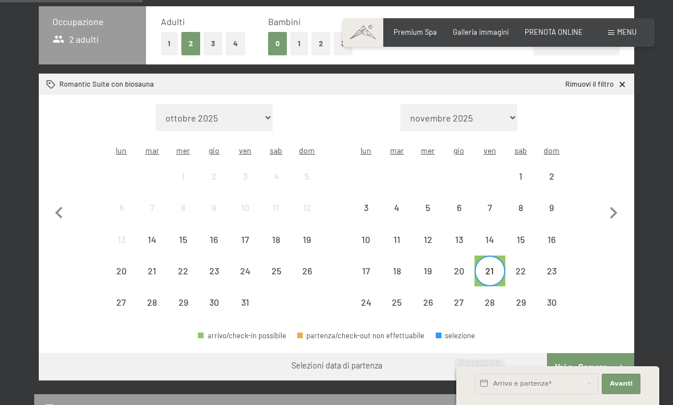
click at [490, 266] on div "21" at bounding box center [489, 280] width 29 height 29
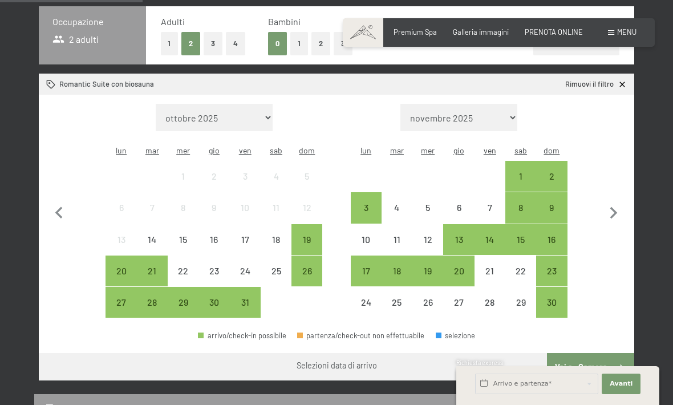
click at [611, 209] on icon "button" at bounding box center [613, 213] width 7 height 12
select select "2025-11-01"
select select "2025-12-01"
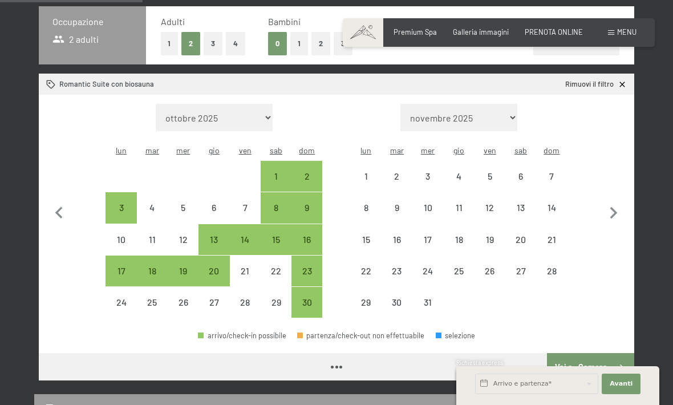
select select "2025-11-01"
select select "2025-12-01"
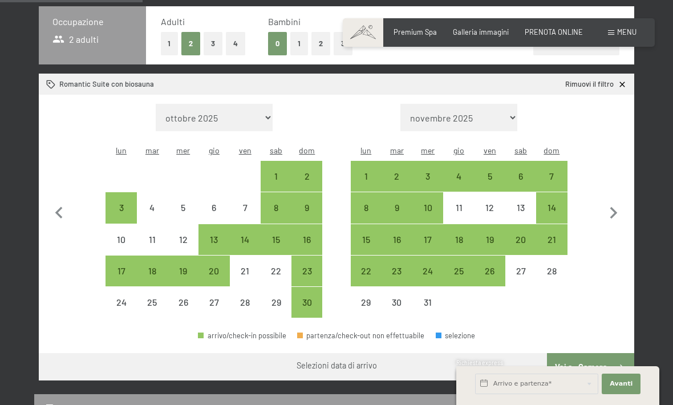
click at [521, 172] on div "6" at bounding box center [520, 186] width 29 height 29
select select "2025-11-01"
select select "2025-12-01"
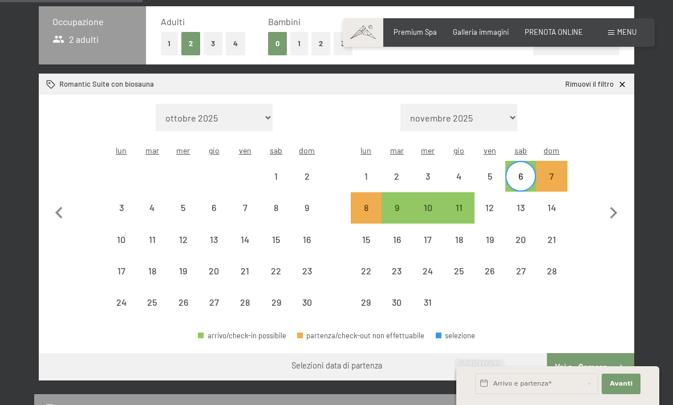
click at [520, 172] on div "6" at bounding box center [520, 186] width 29 height 29
select select "2025-11-01"
select select "2025-12-01"
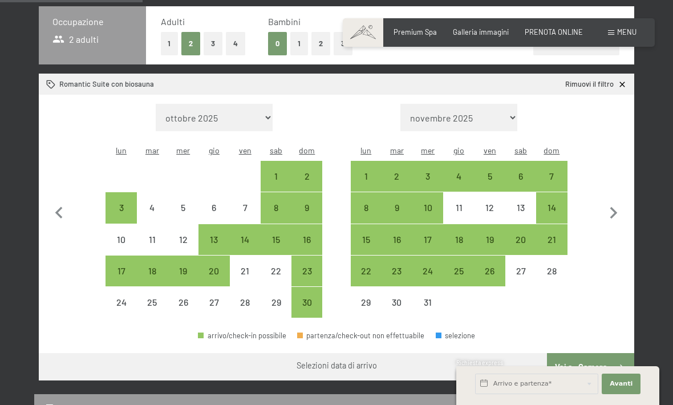
click at [493, 172] on div "5" at bounding box center [489, 186] width 29 height 29
select select "2025-11-01"
select select "2025-12-01"
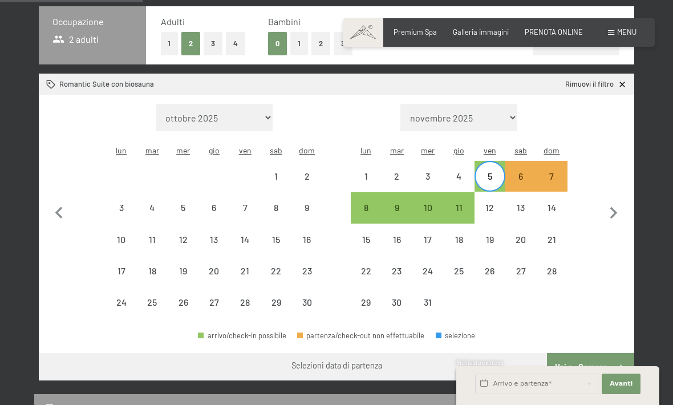
click at [491, 172] on div "5" at bounding box center [489, 186] width 29 height 29
select select "2025-11-01"
select select "2025-12-01"
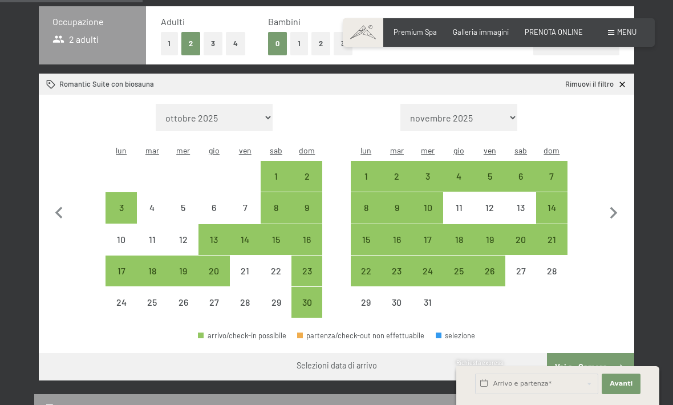
click at [461, 172] on div "4" at bounding box center [458, 186] width 29 height 29
select select "2025-11-01"
select select "2025-12-01"
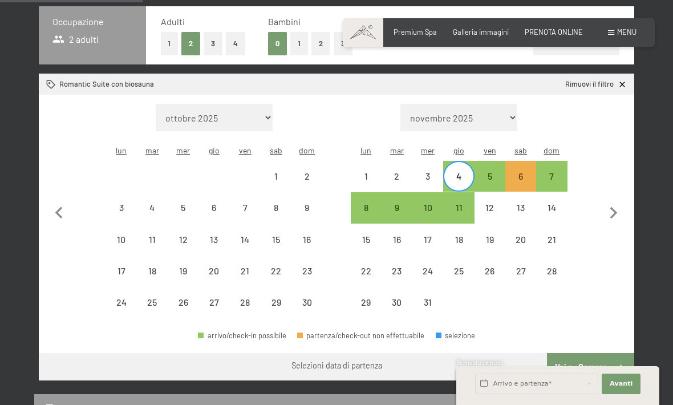
click at [459, 172] on div "4" at bounding box center [458, 186] width 29 height 29
select select "2025-11-01"
select select "2025-12-01"
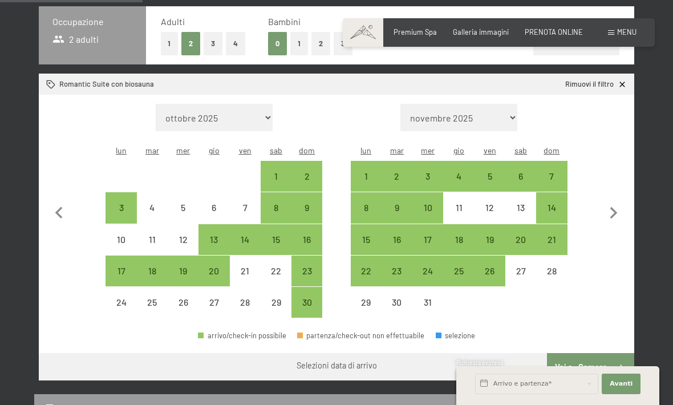
click at [462, 172] on div "4" at bounding box center [458, 186] width 29 height 29
select select "2025-11-01"
select select "2025-12-01"
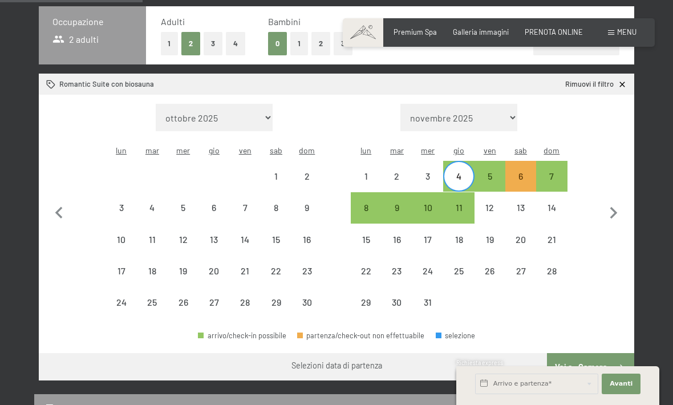
click at [484, 172] on div "5" at bounding box center [489, 186] width 29 height 29
select select "2025-11-01"
select select "2025-12-01"
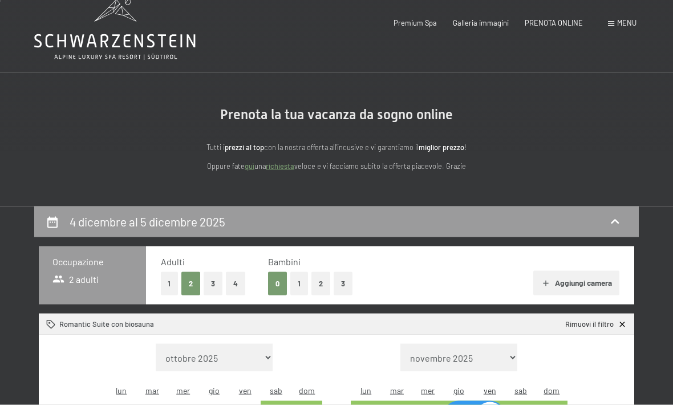
scroll to position [0, 0]
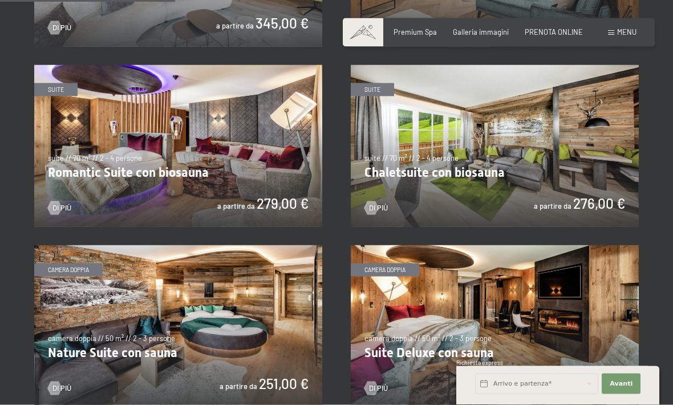
scroll to position [717, 0]
click at [184, 189] on img at bounding box center [178, 145] width 288 height 162
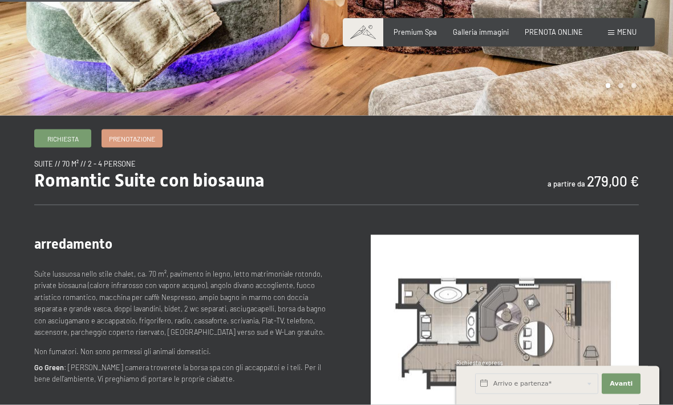
scroll to position [270, 0]
